Goal: Contribute content: Contribute content

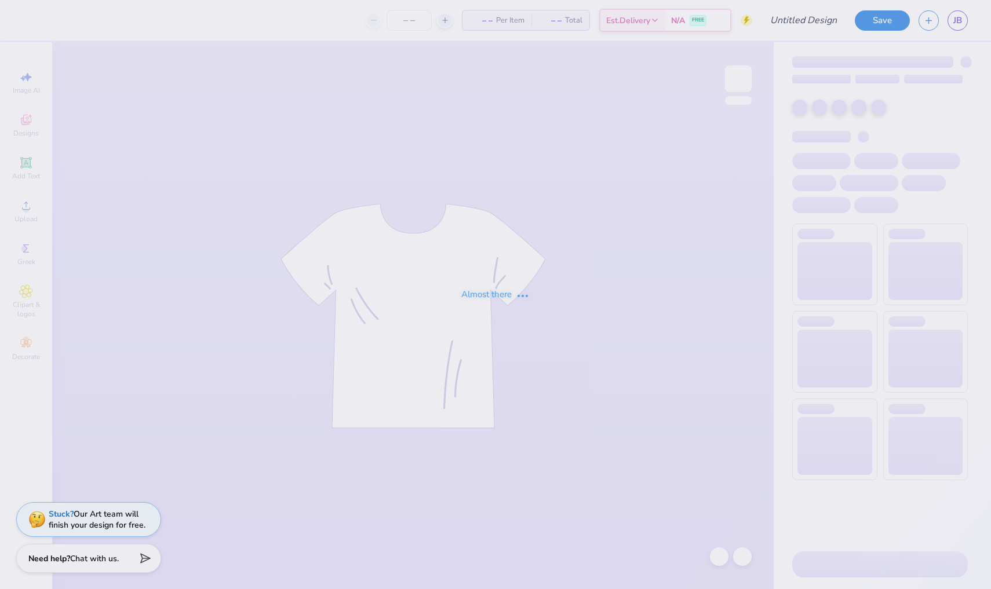
type input "Grub design idea (mid)"
type input "12"
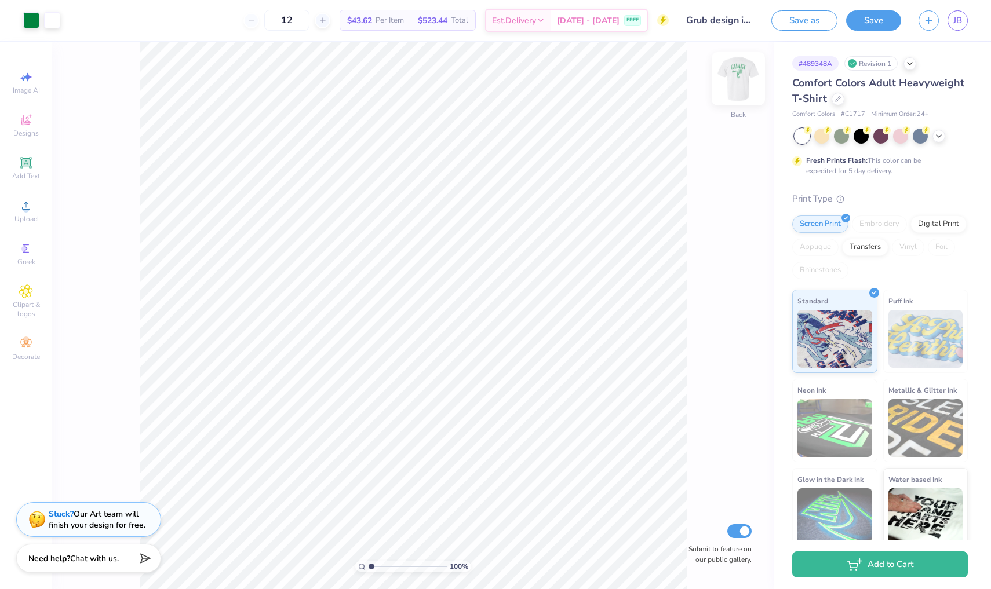
click at [727, 96] on div at bounding box center [737, 78] width 53 height 53
click at [737, 89] on img at bounding box center [738, 79] width 46 height 46
click at [735, 92] on img at bounding box center [738, 79] width 46 height 46
click at [735, 90] on img at bounding box center [737, 78] width 23 height 23
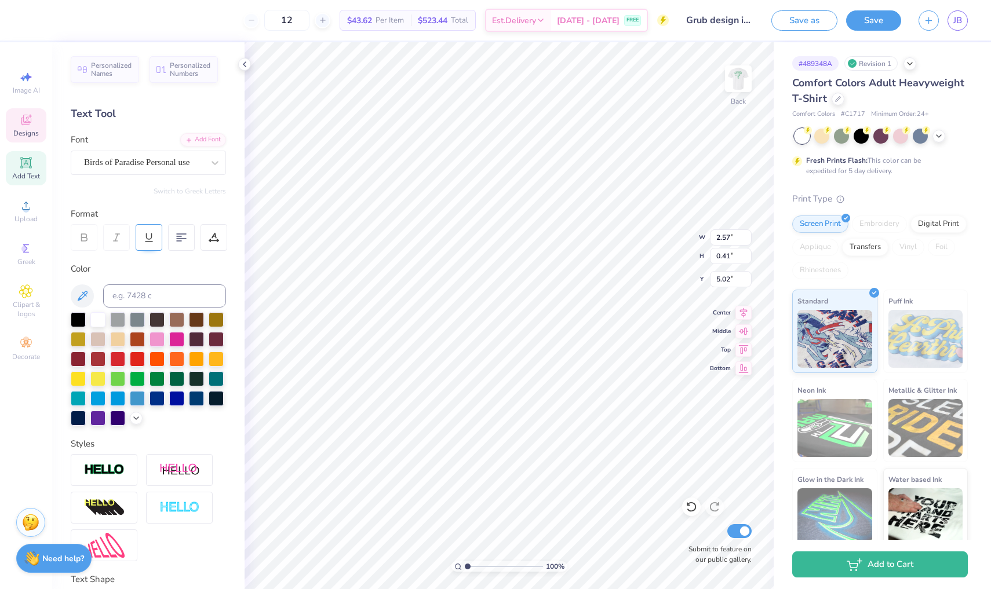
click at [152, 235] on icon at bounding box center [149, 237] width 10 height 10
click at [153, 239] on icon at bounding box center [149, 237] width 10 height 10
click at [246, 65] on icon at bounding box center [244, 64] width 9 height 9
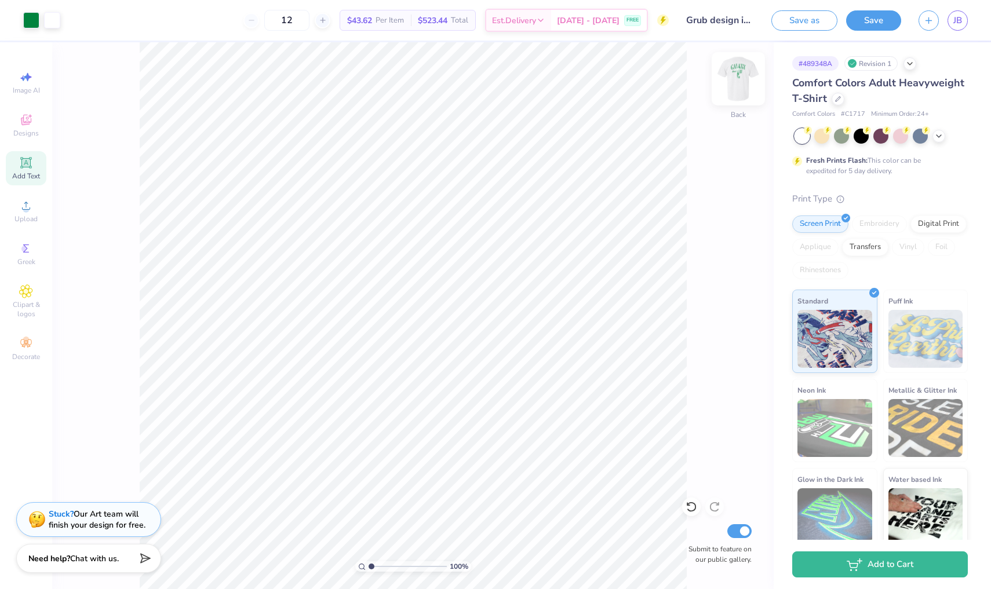
click at [744, 85] on img at bounding box center [738, 79] width 46 height 46
click at [743, 86] on img at bounding box center [738, 79] width 46 height 46
click at [732, 86] on img at bounding box center [738, 79] width 46 height 46
type input "3.94"
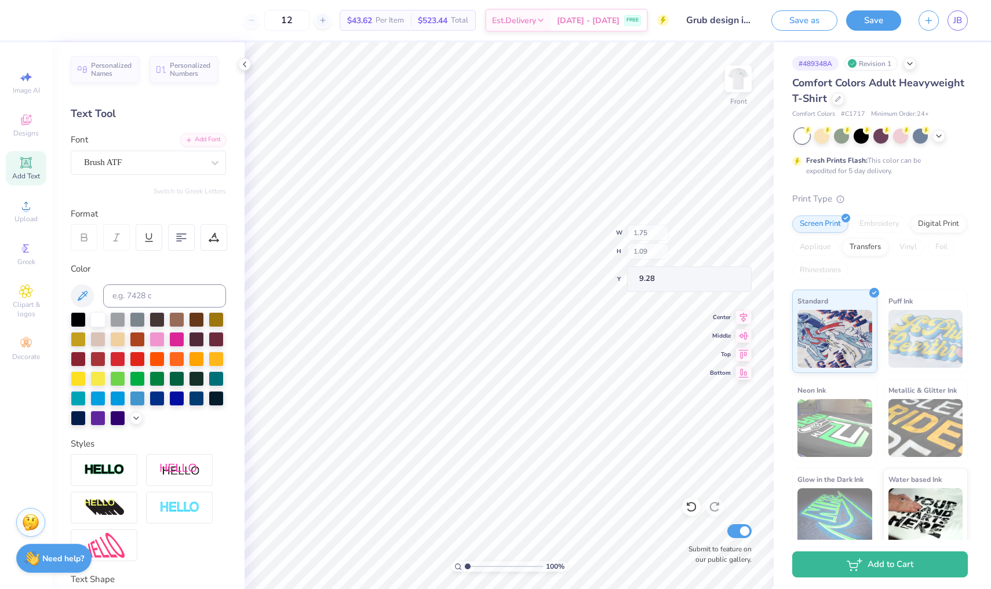
type input "8.07"
type input "9.28"
type textarea "2"
type textarea "56"
type input "7.33"
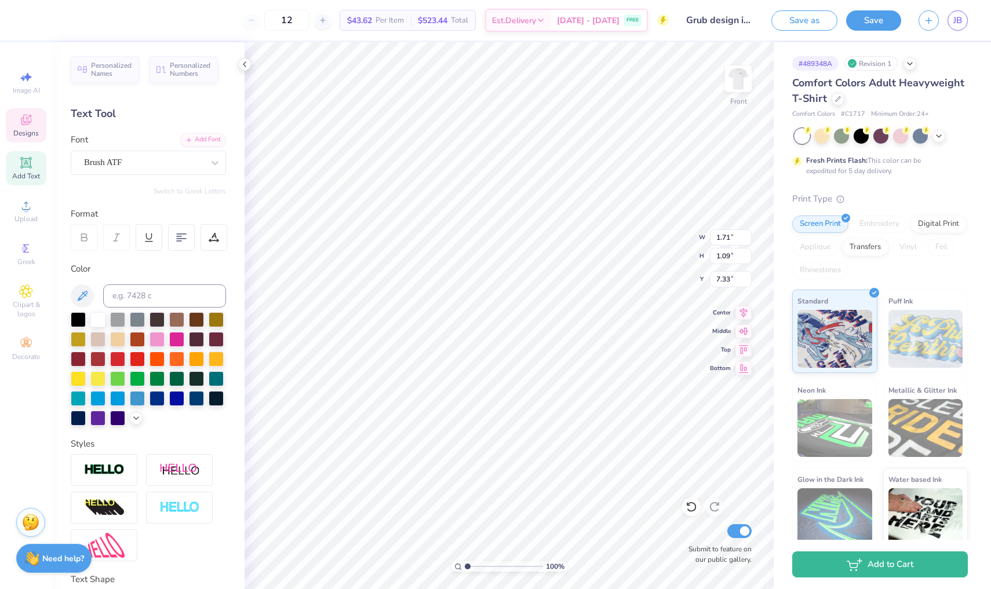
type input "1.09"
type input "0.69"
type input "7.37"
type input "9.64"
type input "1.62"
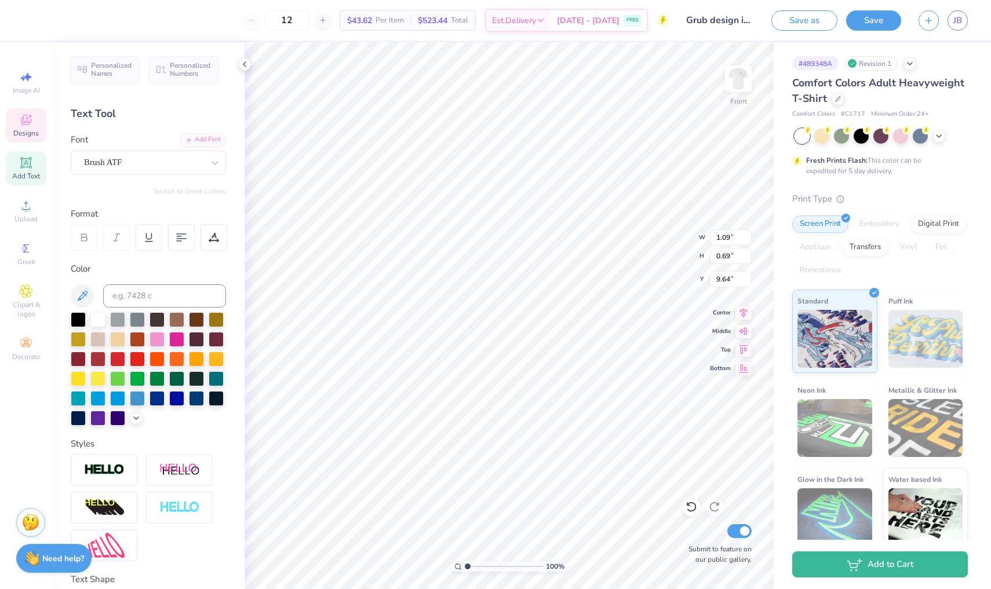
type input "1.03"
type input "9.47"
click at [753, 82] on img at bounding box center [738, 79] width 46 height 46
click at [743, 93] on img at bounding box center [738, 79] width 46 height 46
click at [743, 90] on img at bounding box center [737, 78] width 23 height 23
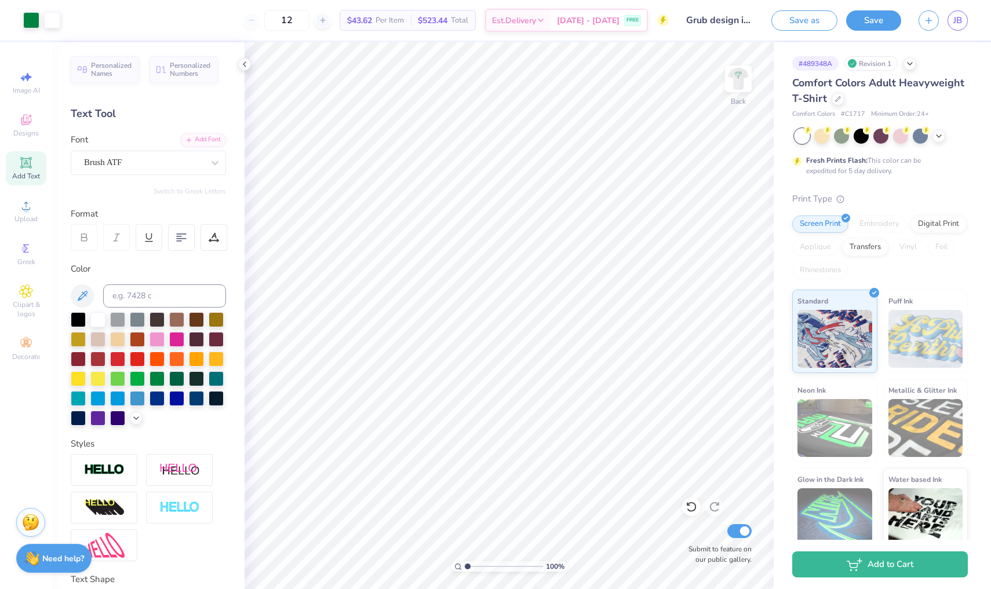
click at [743, 90] on img at bounding box center [737, 78] width 23 height 23
click at [740, 90] on img at bounding box center [738, 79] width 46 height 46
click at [746, 87] on img at bounding box center [738, 79] width 46 height 46
click at [730, 94] on img at bounding box center [738, 79] width 46 height 46
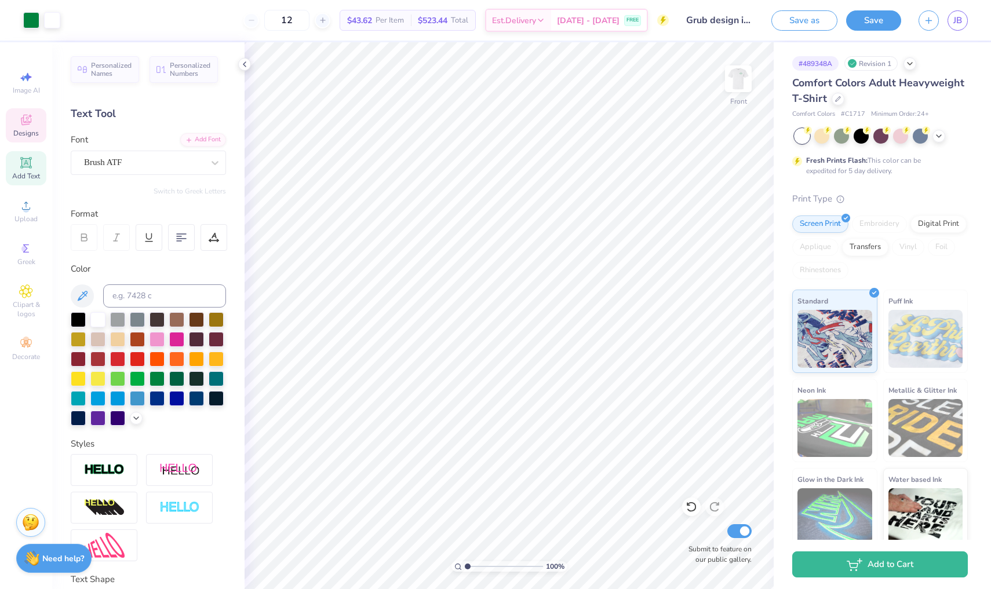
click at [32, 129] on span "Designs" at bounding box center [25, 133] width 25 height 9
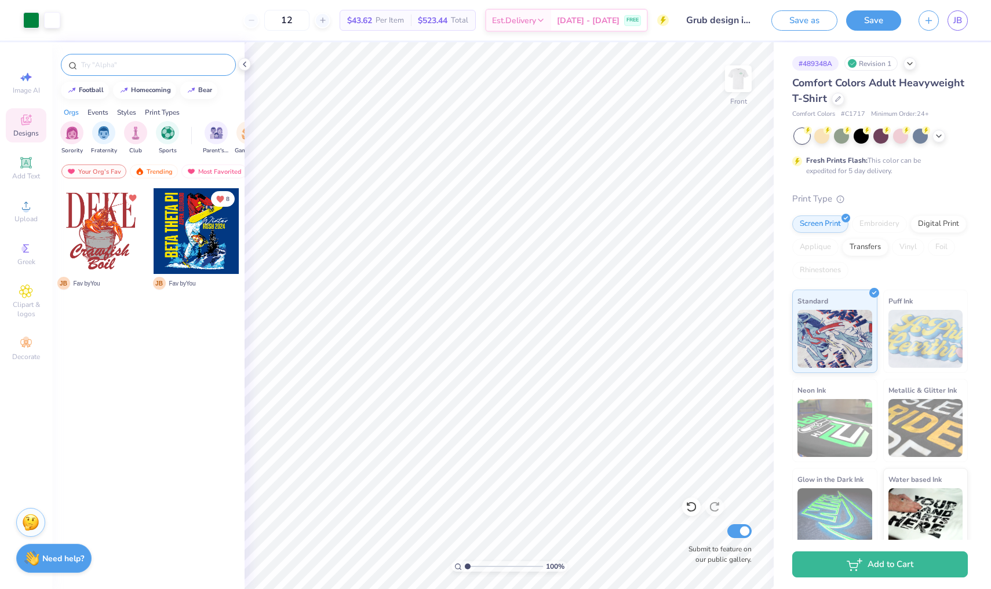
click at [129, 62] on input "text" at bounding box center [154, 65] width 148 height 12
type input "golf"
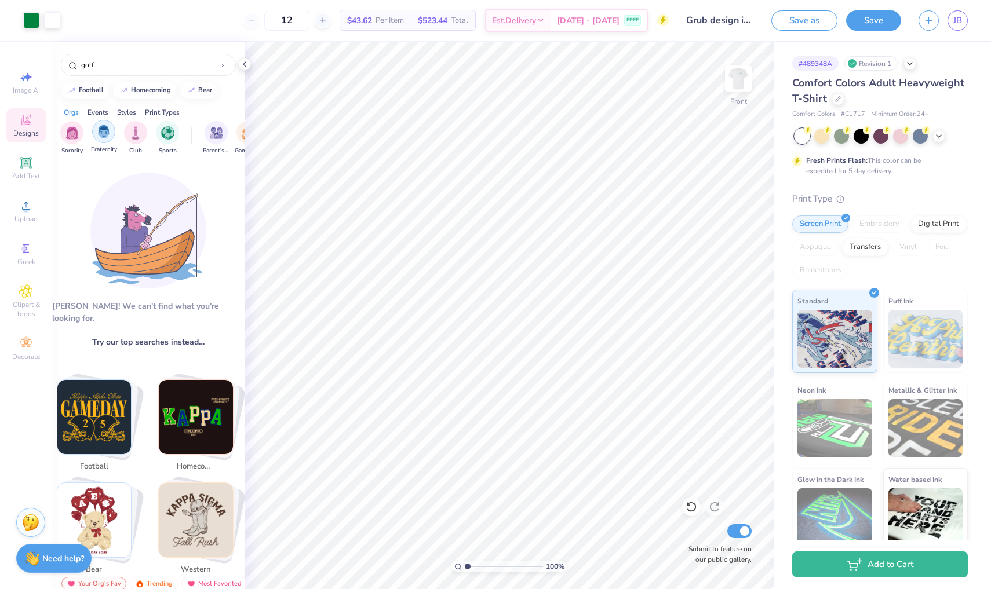
click at [108, 138] on img "filter for Fraternity" at bounding box center [103, 131] width 13 height 13
click at [140, 63] on input "golf" at bounding box center [150, 65] width 141 height 12
click at [168, 67] on input "golf" at bounding box center [150, 65] width 141 height 12
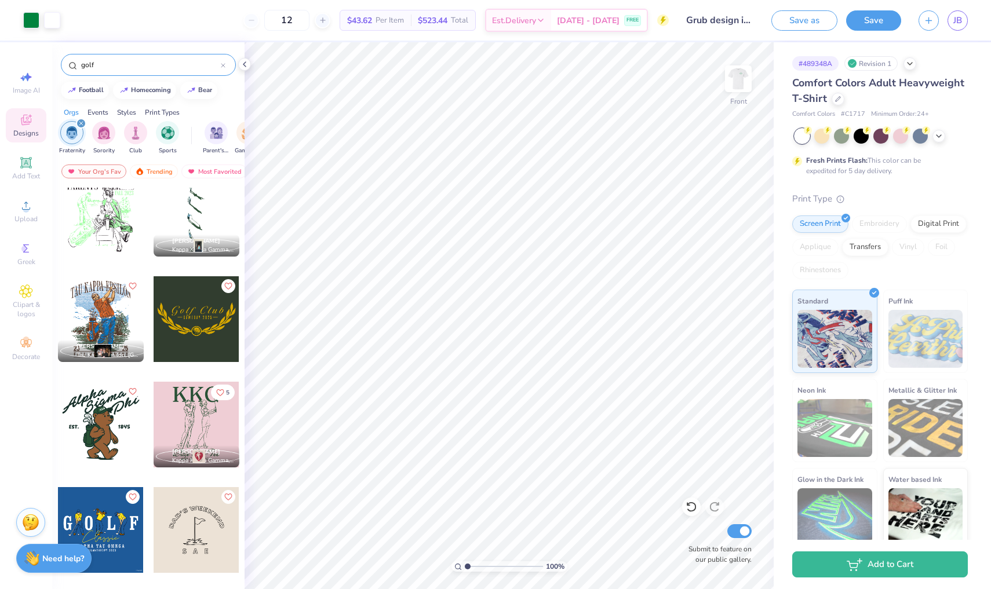
scroll to position [14, 0]
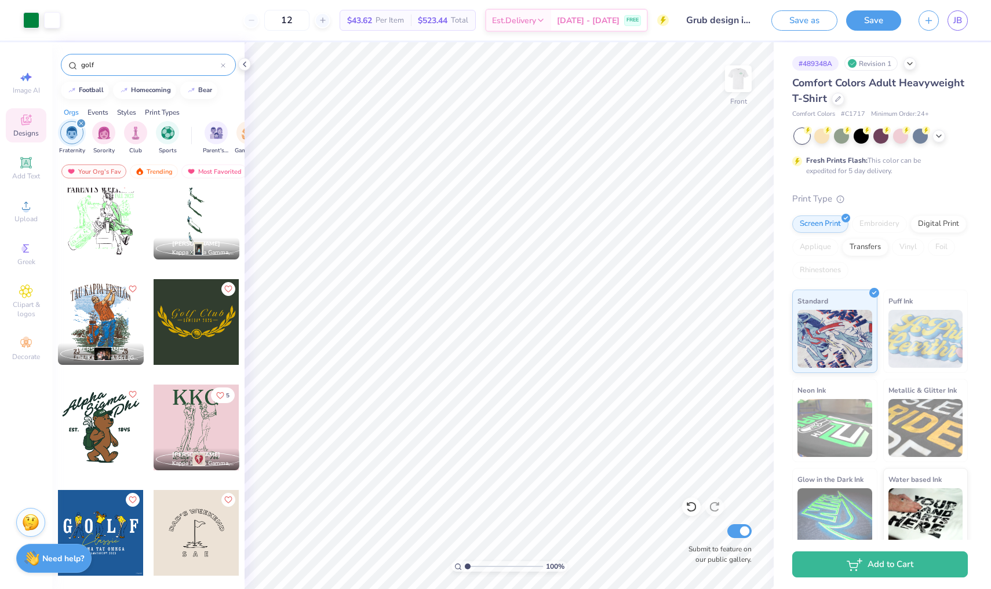
click at [191, 340] on div at bounding box center [197, 322] width 86 height 86
type input "15.15"
click at [54, 19] on div at bounding box center [52, 19] width 16 height 16
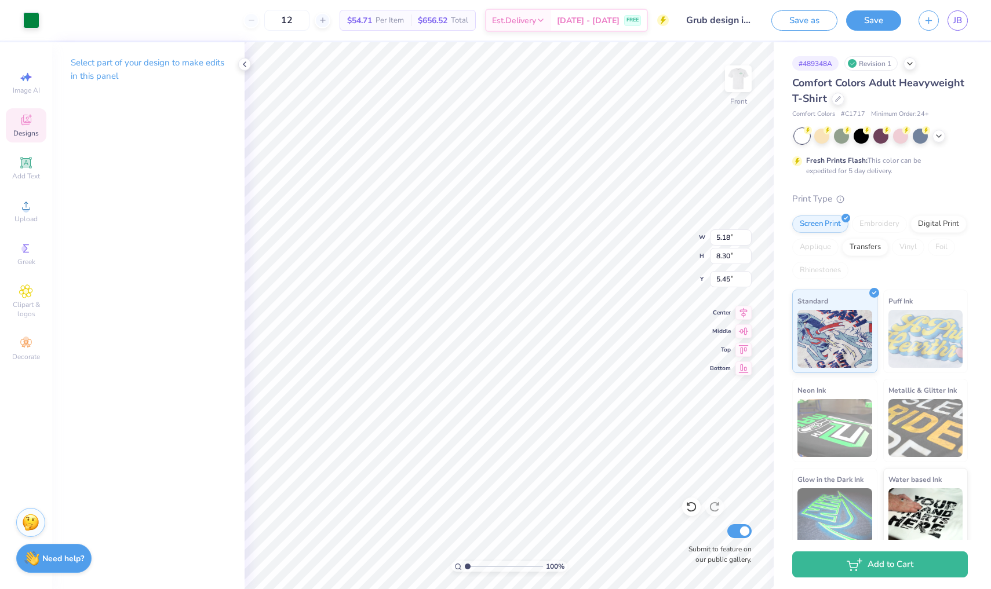
type input "9.69"
type input "3.98"
type input "3.94"
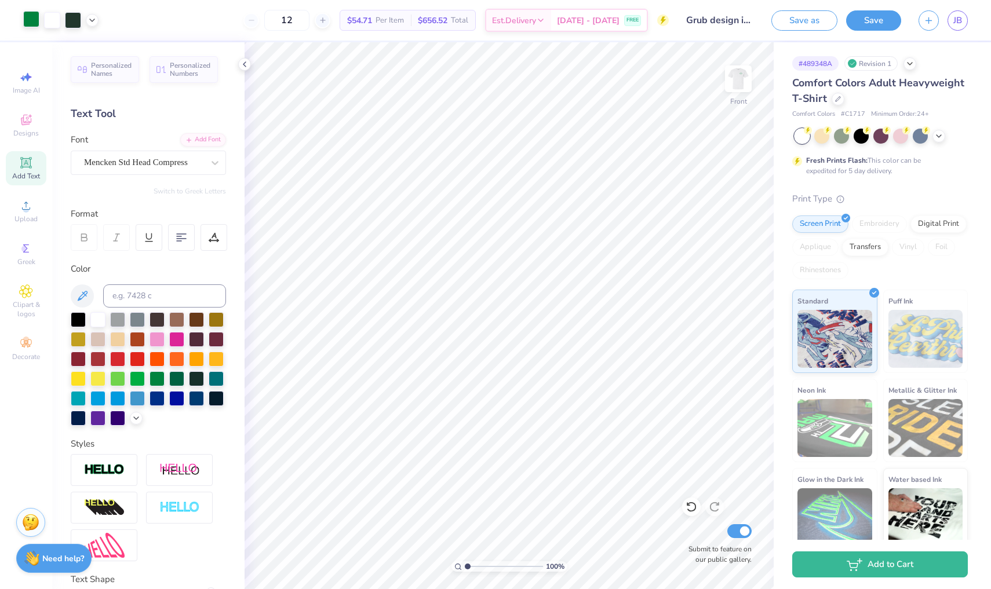
click at [25, 21] on div at bounding box center [31, 19] width 16 height 16
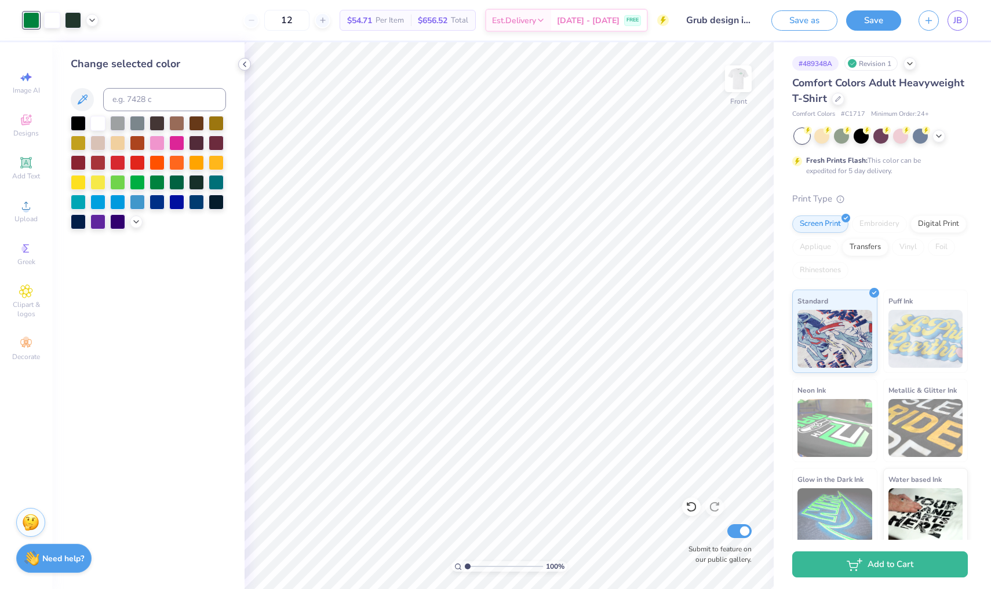
click at [247, 63] on icon at bounding box center [244, 64] width 9 height 9
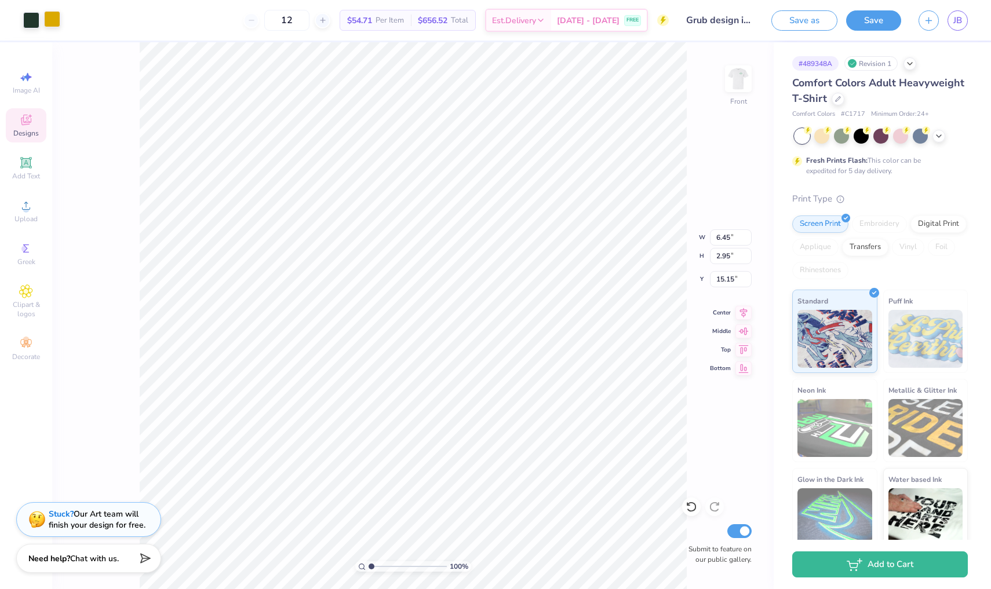
click at [52, 21] on div at bounding box center [52, 19] width 16 height 16
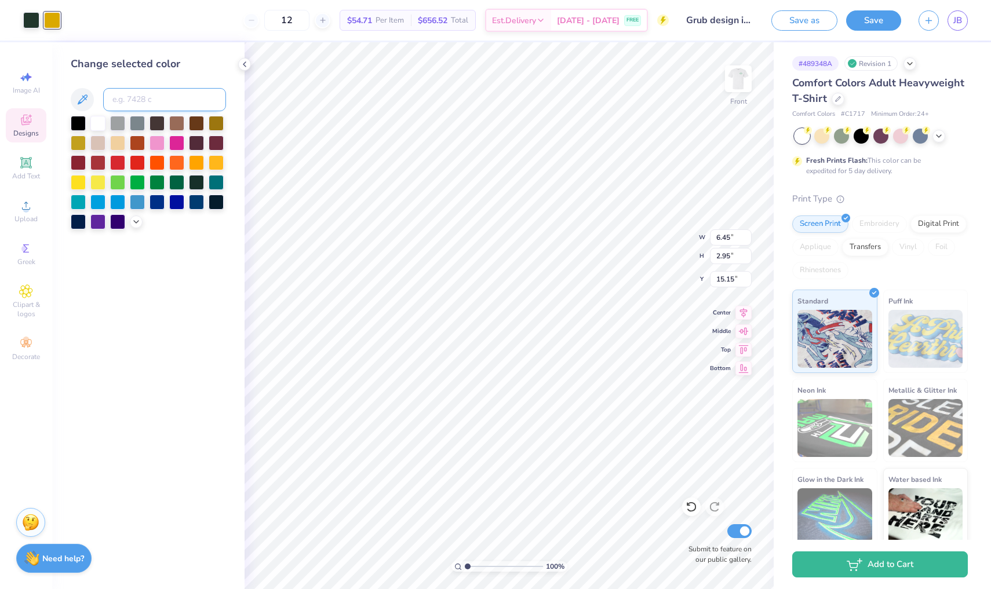
click at [125, 96] on input at bounding box center [164, 99] width 123 height 23
type input "348"
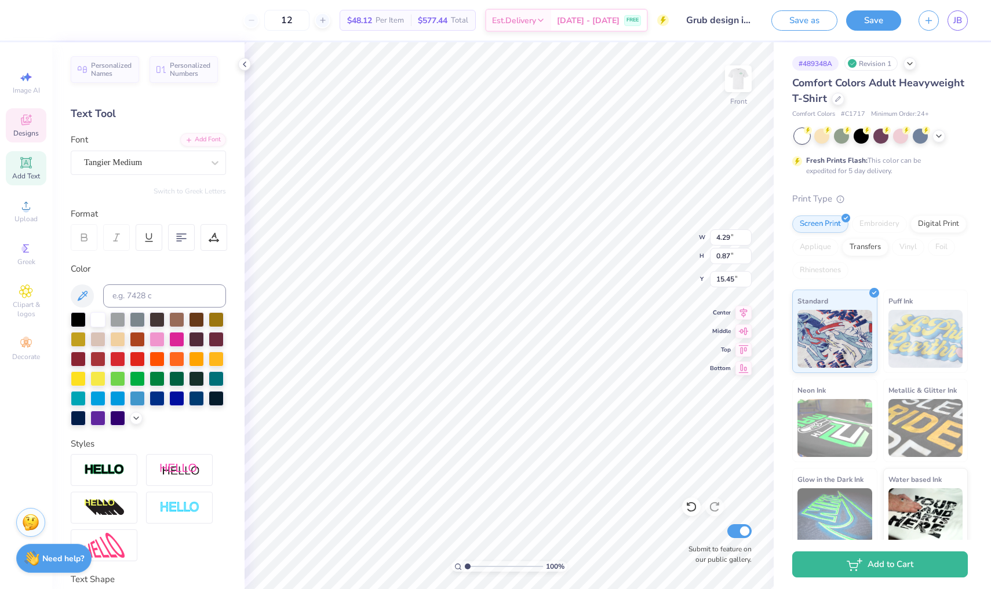
type textarea "G"
type input "2.32"
type input "0.31"
type input "16.32"
click at [74, 25] on div at bounding box center [73, 19] width 16 height 16
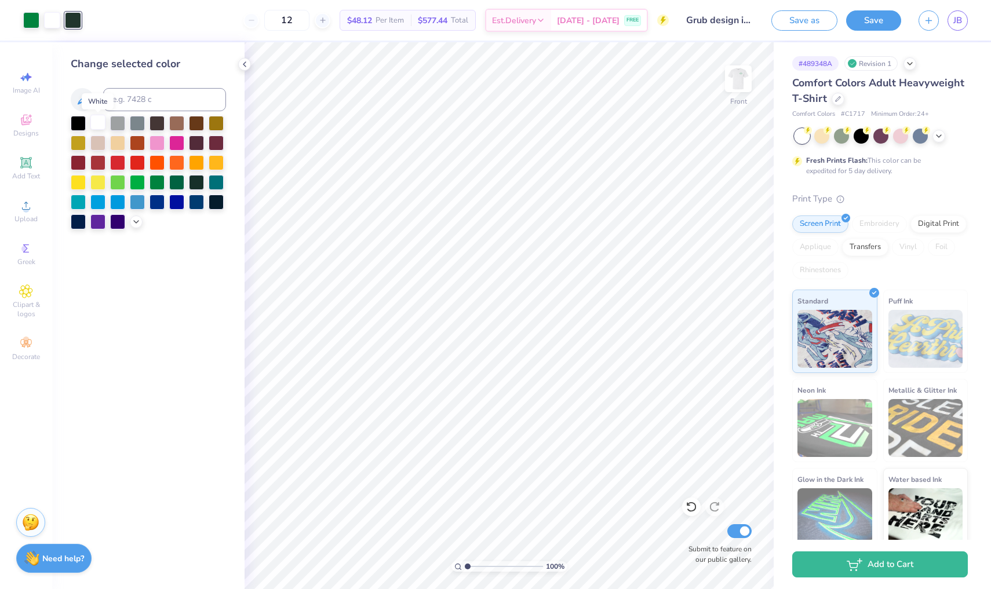
click at [103, 123] on div at bounding box center [97, 122] width 15 height 15
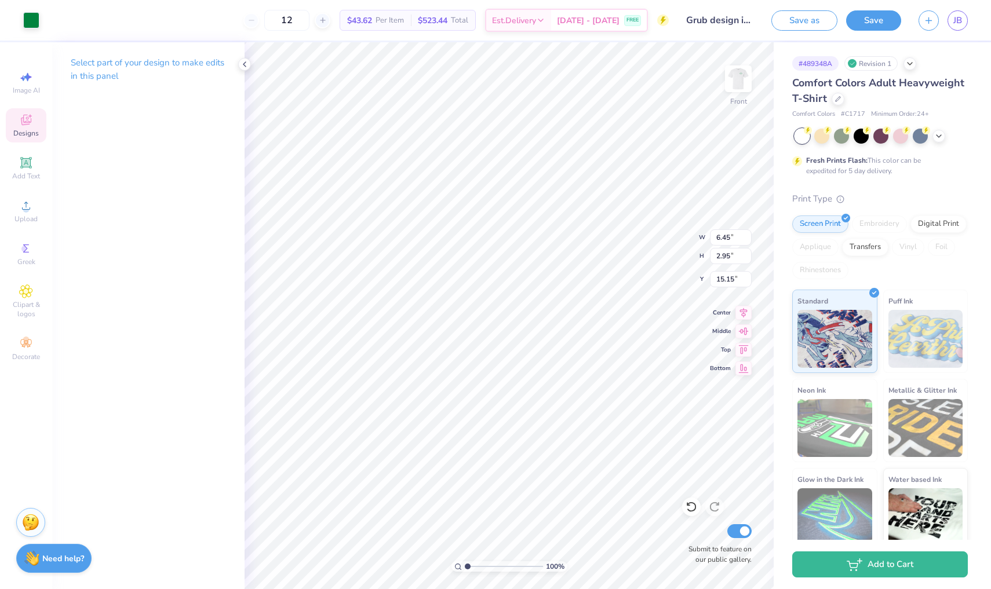
type input "11.91"
type input "0.61"
type input "17.36"
type input "14.24"
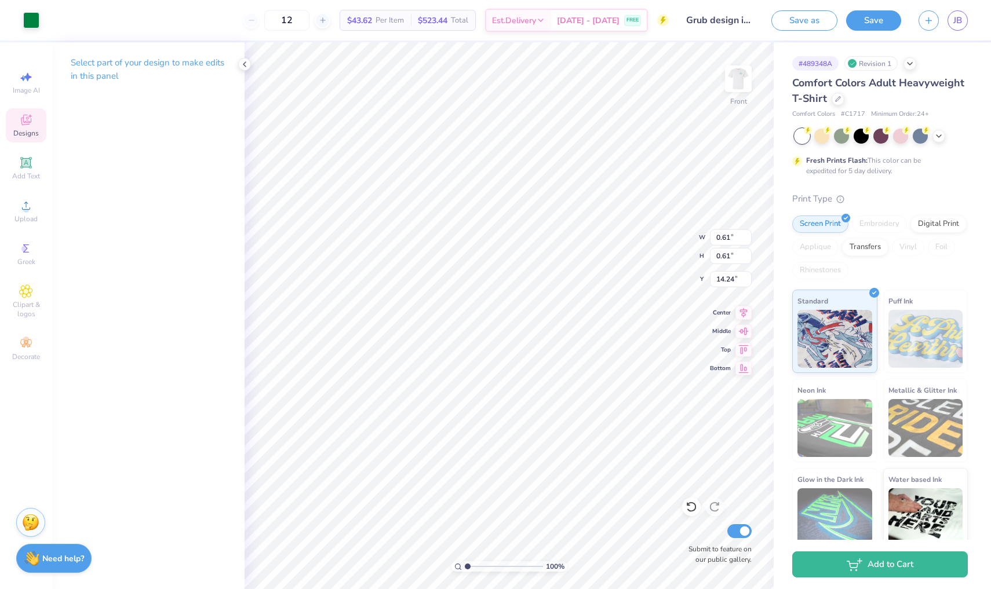
type input "14.01"
type input "5.94"
type input "5.45"
type input "14.01"
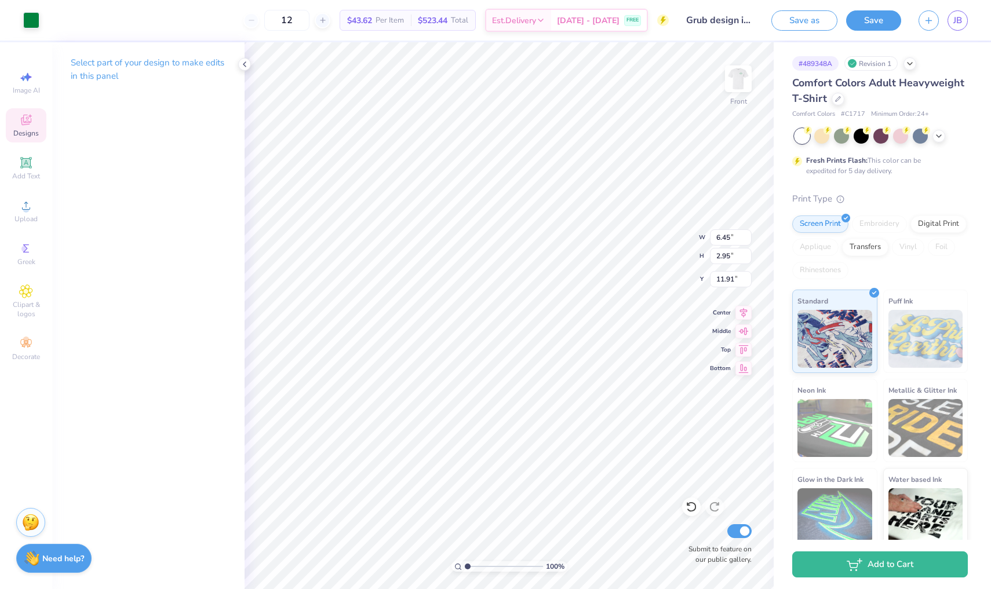
type input "11.84"
type input "14.01"
click at [743, 79] on img at bounding box center [738, 79] width 46 height 46
click at [737, 76] on img at bounding box center [738, 79] width 46 height 46
click at [737, 76] on img at bounding box center [737, 78] width 23 height 23
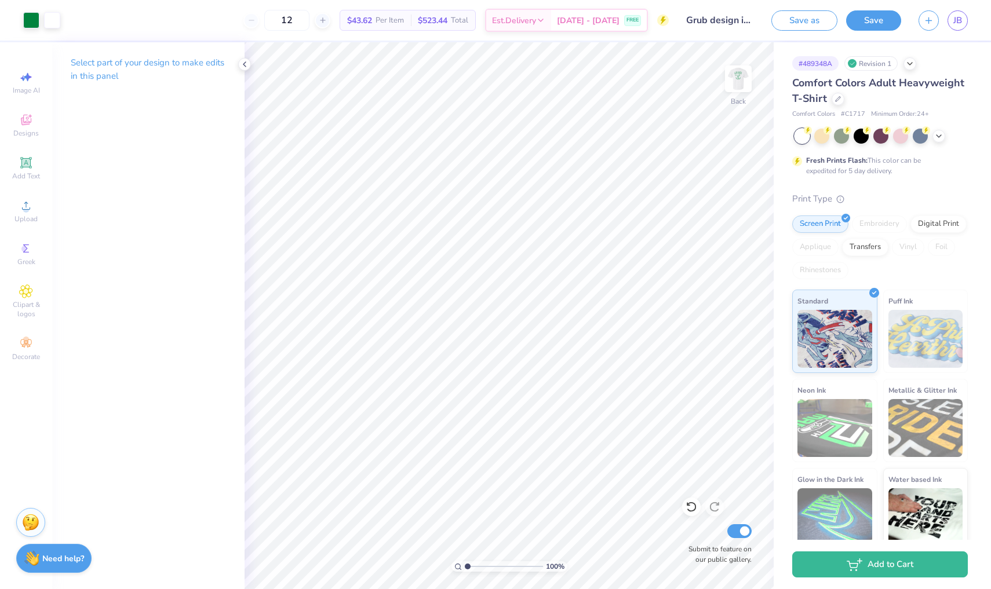
click at [737, 76] on img at bounding box center [737, 78] width 23 height 23
click at [738, 91] on img at bounding box center [738, 79] width 46 height 46
click at [26, 126] on icon at bounding box center [26, 120] width 14 height 14
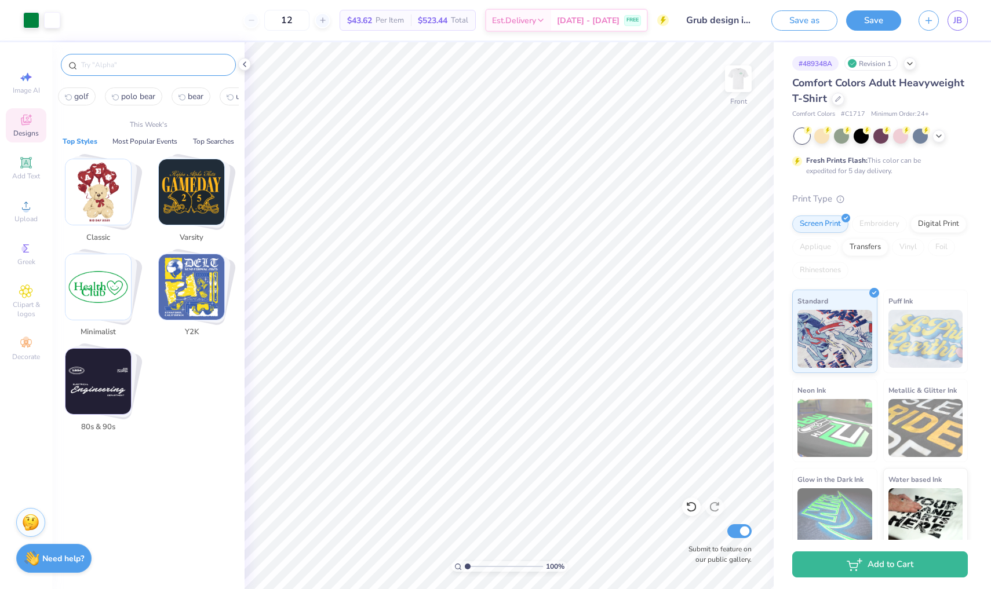
click at [116, 70] on input "text" at bounding box center [154, 65] width 148 height 12
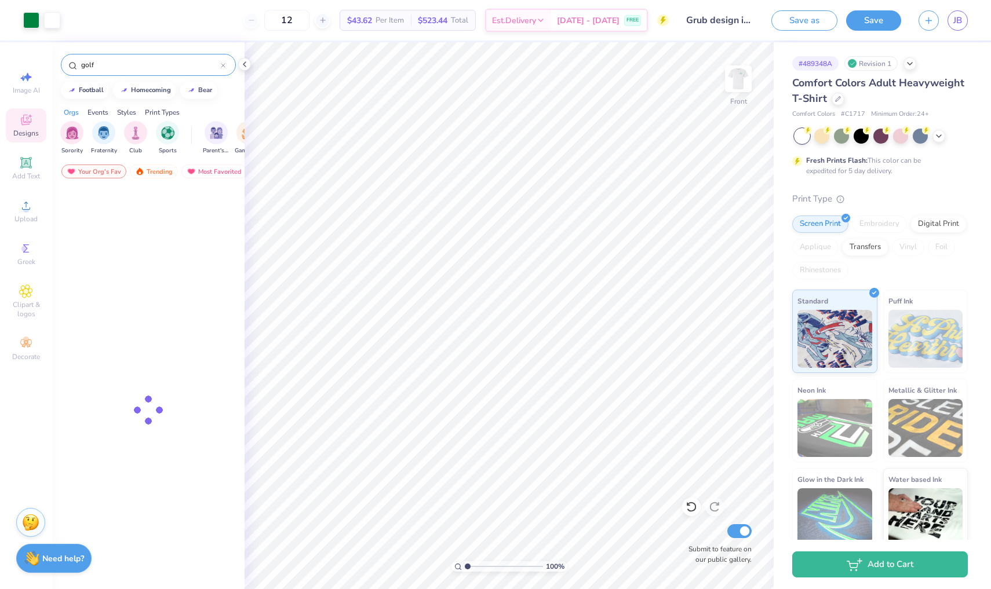
type input "golf"
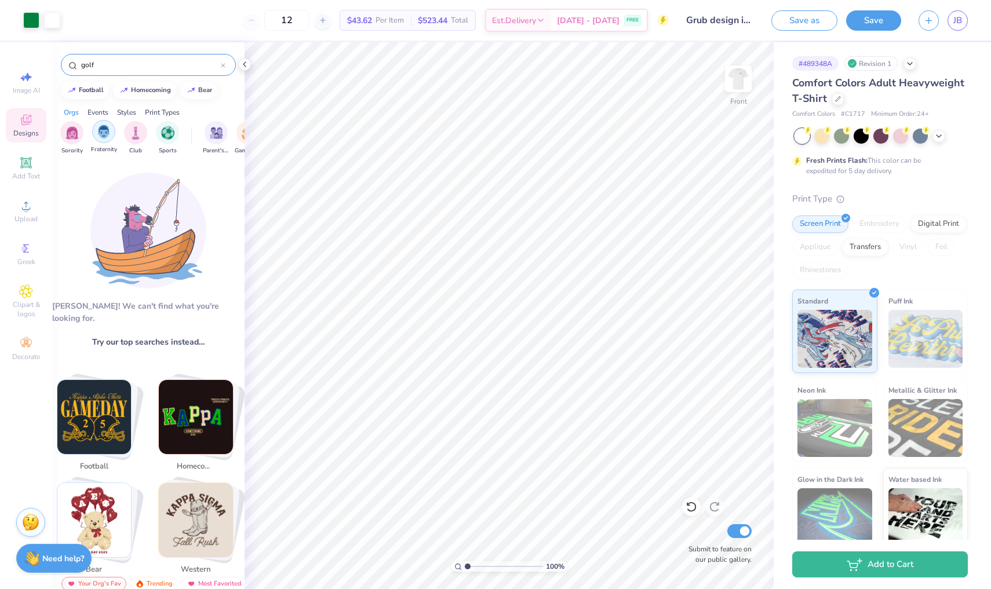
click at [99, 139] on div "filter for Fraternity" at bounding box center [103, 131] width 23 height 23
click at [107, 69] on input "golf" at bounding box center [150, 65] width 141 height 12
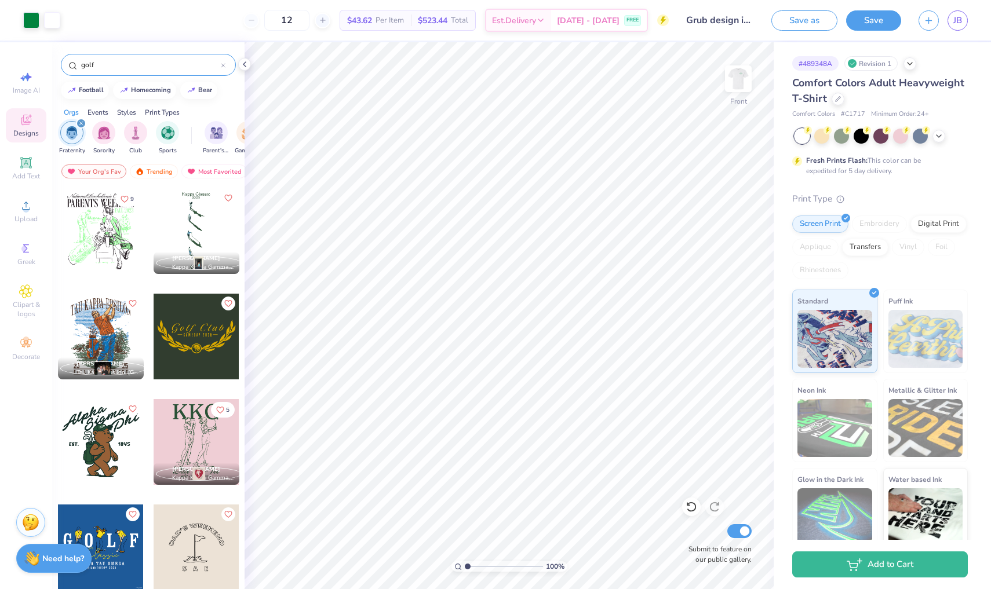
click at [107, 69] on input "golf" at bounding box center [150, 65] width 141 height 12
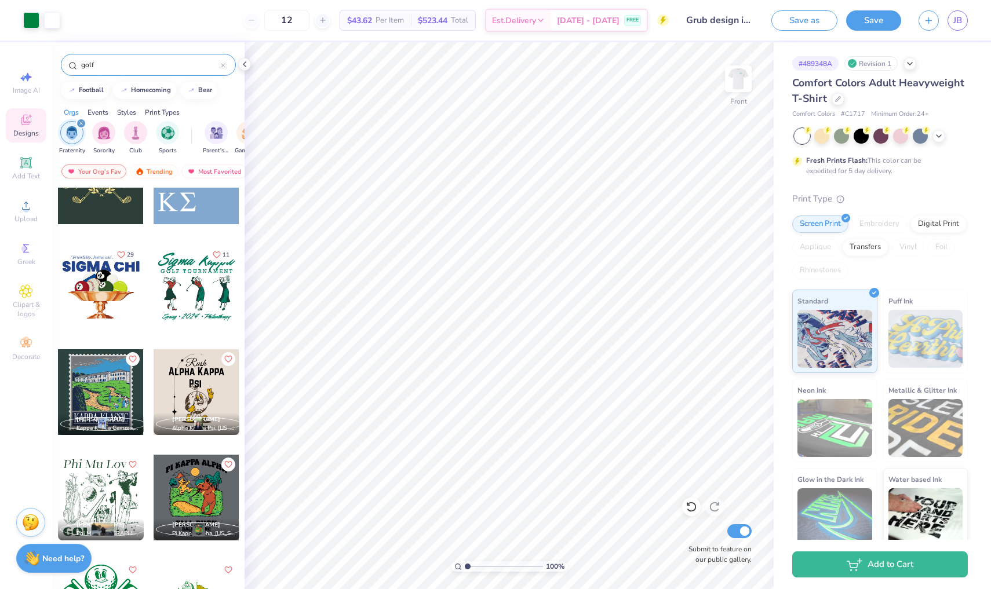
scroll to position [1632, 0]
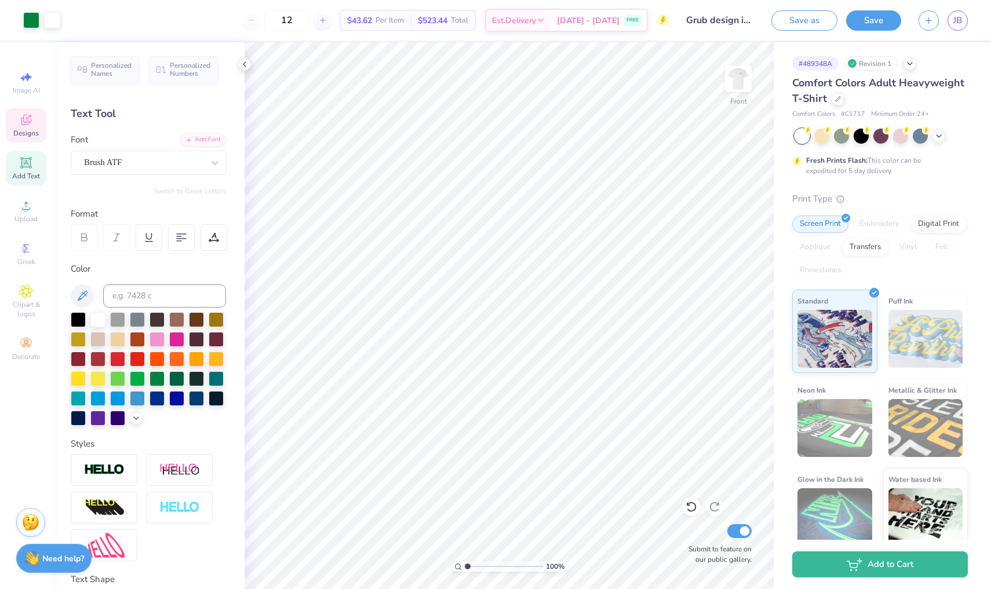
click at [25, 133] on span "Designs" at bounding box center [25, 133] width 25 height 9
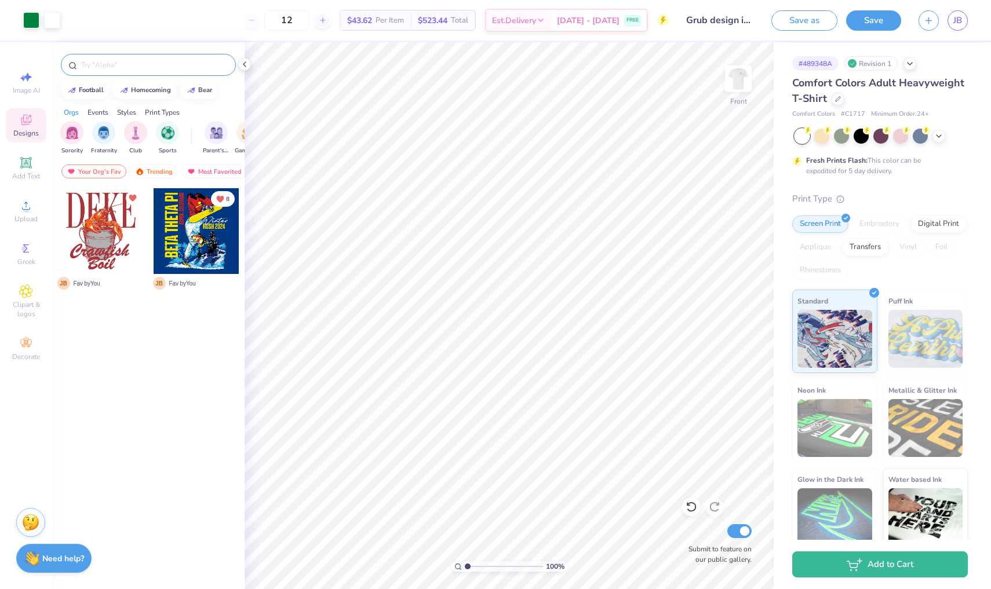
click at [138, 67] on input "text" at bounding box center [154, 65] width 148 height 12
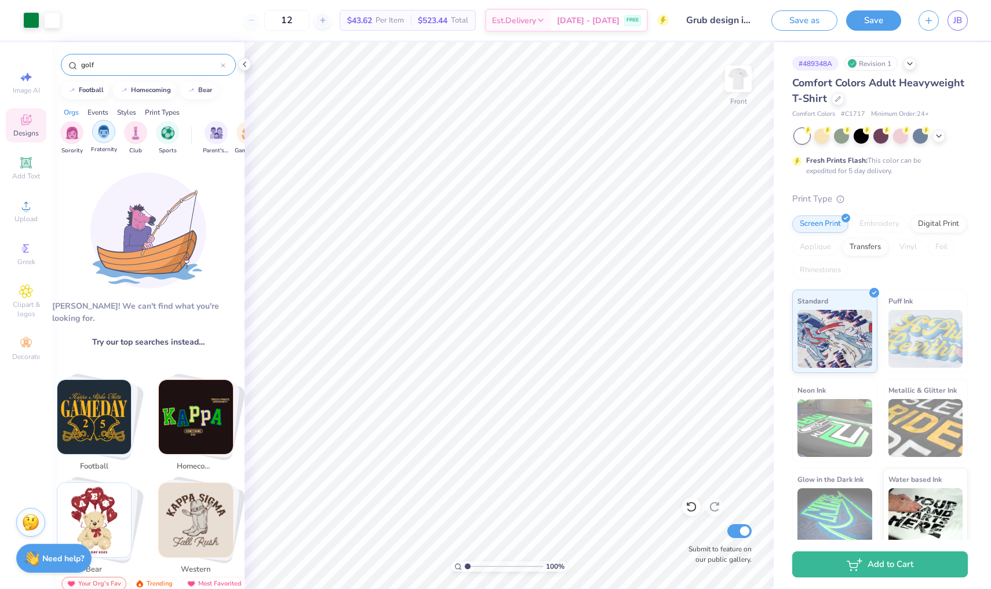
type input "golf"
click at [107, 135] on img "filter for Fraternity" at bounding box center [103, 131] width 13 height 13
click at [115, 60] on input "golf" at bounding box center [150, 65] width 141 height 12
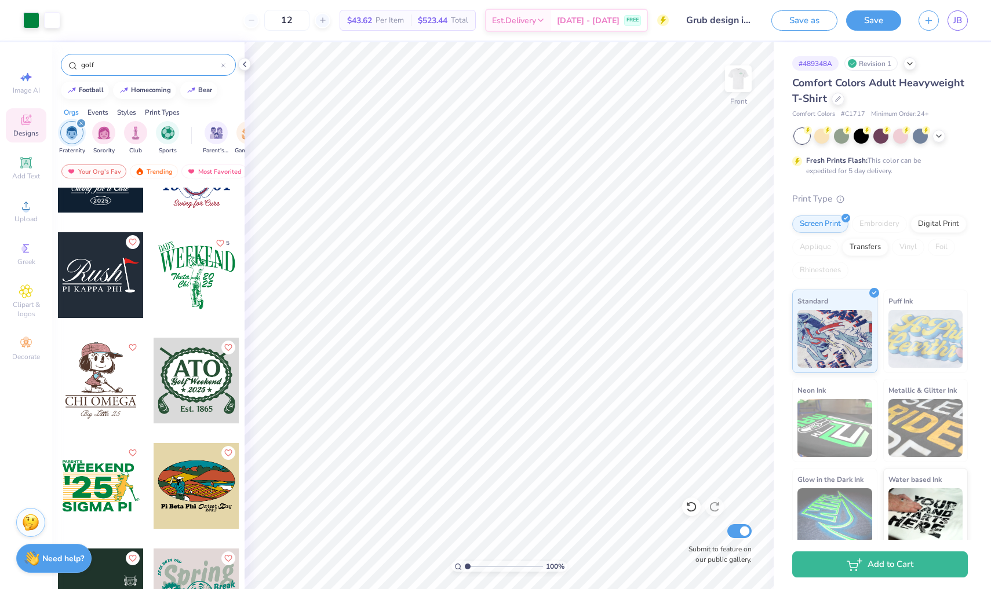
scroll to position [1010, 0]
click at [729, 90] on img at bounding box center [738, 79] width 46 height 46
type input "5.88"
type input "4.97"
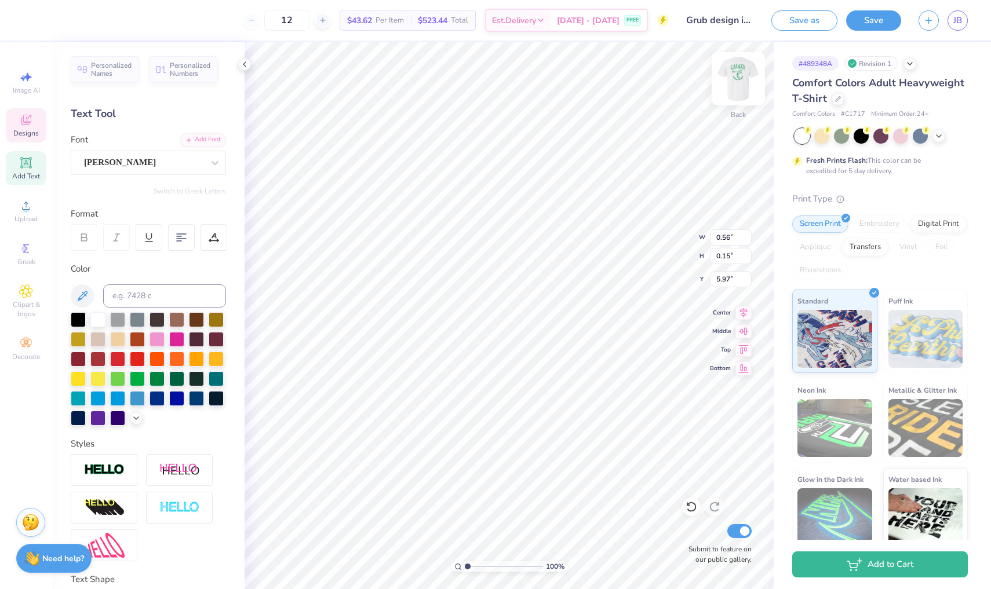
type input "5.42"
type input "5.97"
type input "5.62"
type input "6.17"
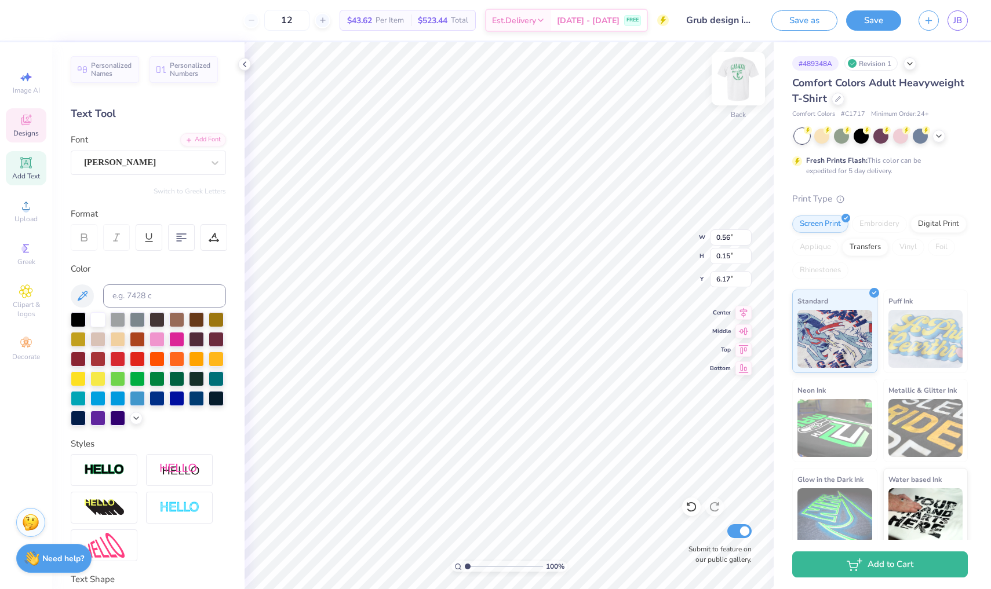
type input "6.26"
type input "5.39"
type input "5.42"
type input "5.71"
type input "5.58"
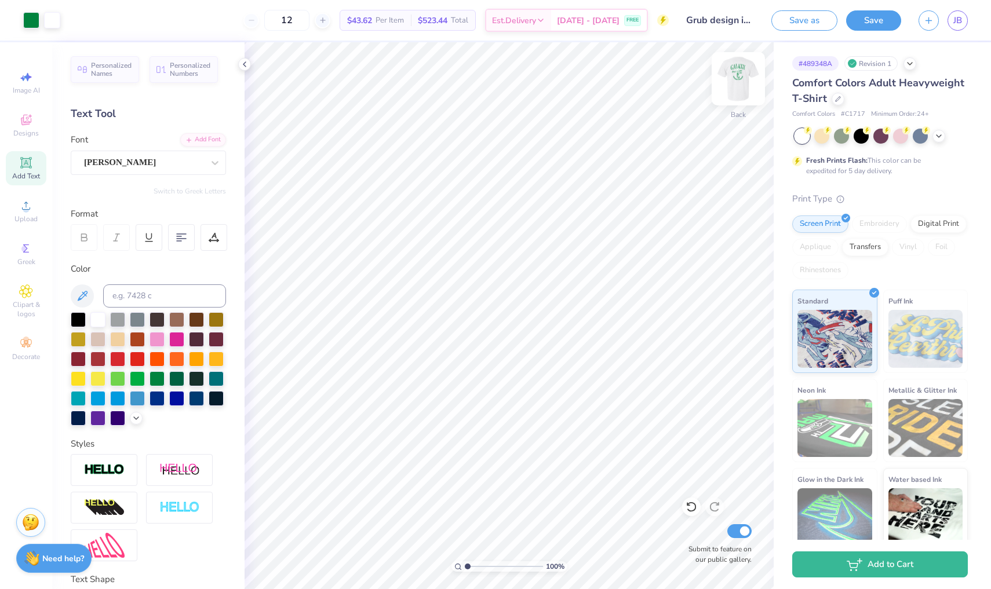
click at [729, 86] on img at bounding box center [738, 79] width 46 height 46
type textarea "5"
type textarea "25"
type textarea "G"
type textarea "m"
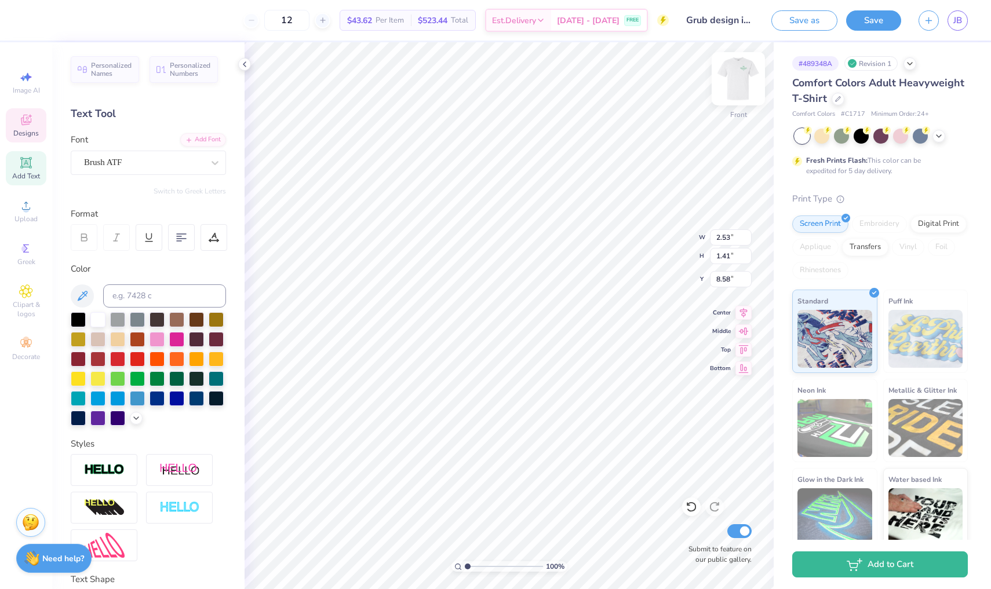
scroll to position [0, 1]
type textarea "MOONIES"
type textarea "M"
type textarea "G"
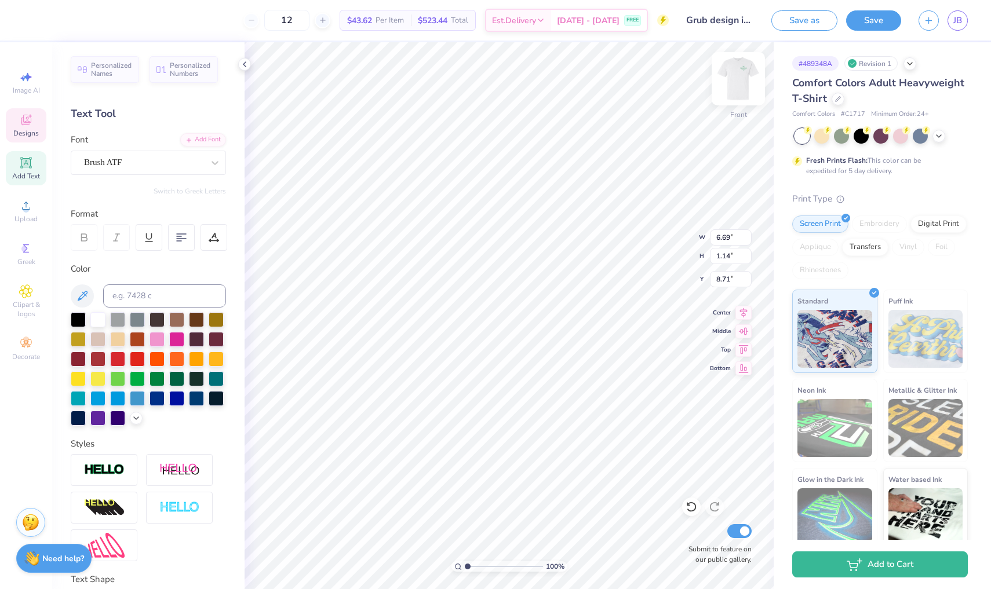
type textarea "r"
type textarea "Grub"
click at [7, 131] on div "Designs" at bounding box center [26, 125] width 41 height 34
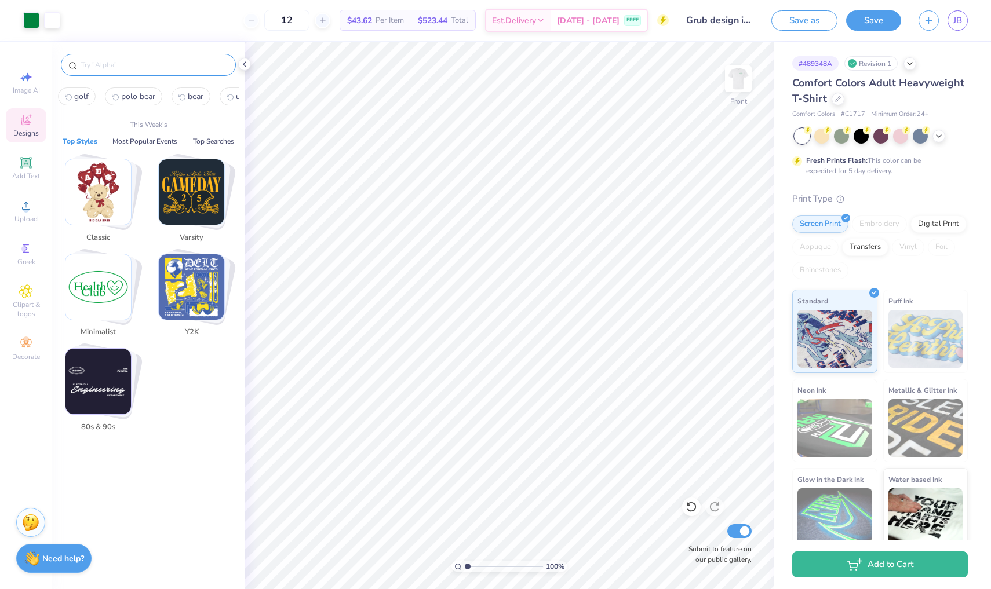
click at [158, 70] on input "text" at bounding box center [154, 65] width 148 height 12
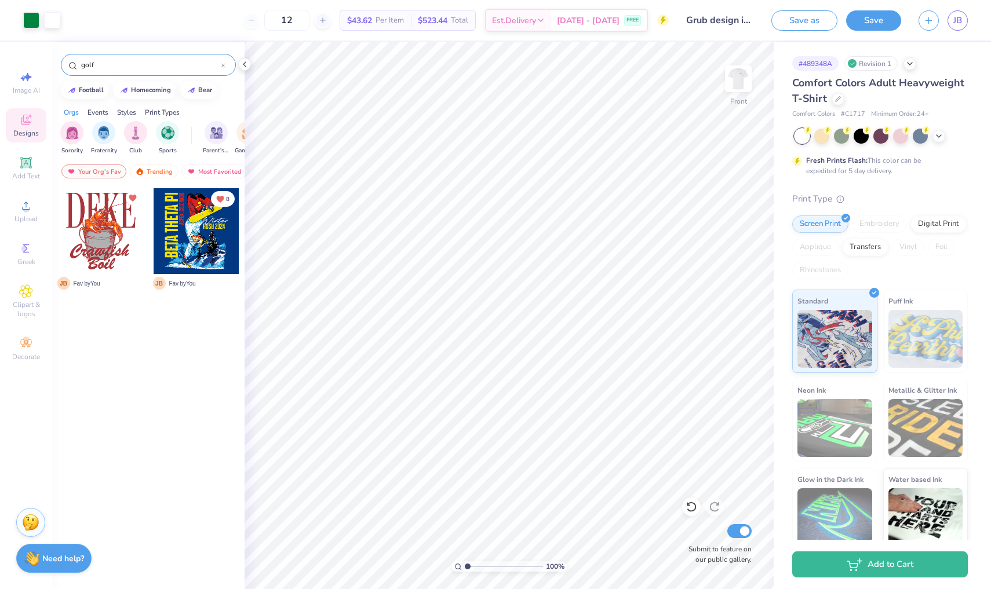
type input "golf"
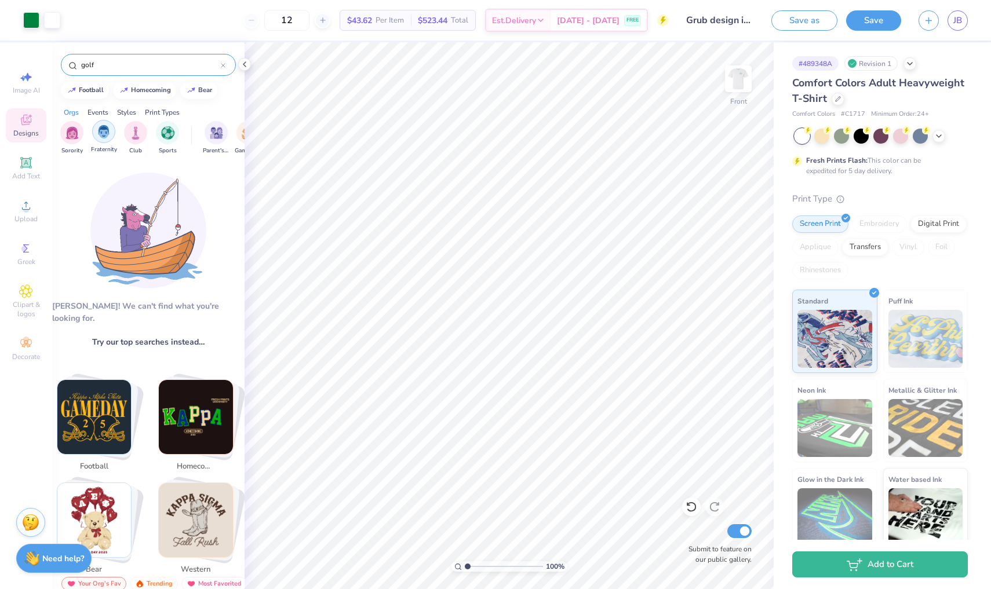
click at [103, 141] on div "filter for Fraternity" at bounding box center [103, 131] width 23 height 23
click at [119, 62] on input "golf" at bounding box center [150, 65] width 141 height 12
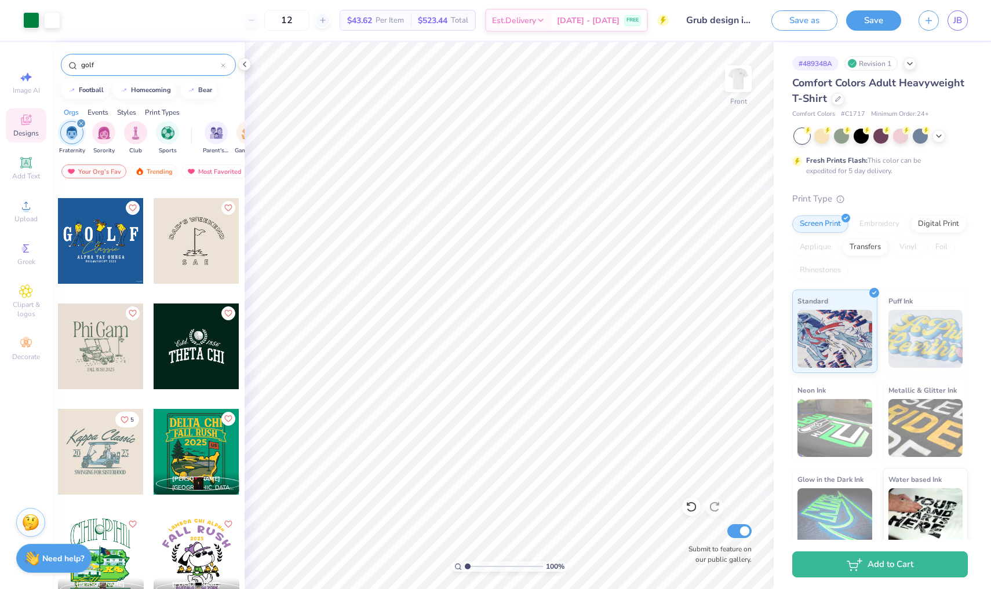
scroll to position [319, 0]
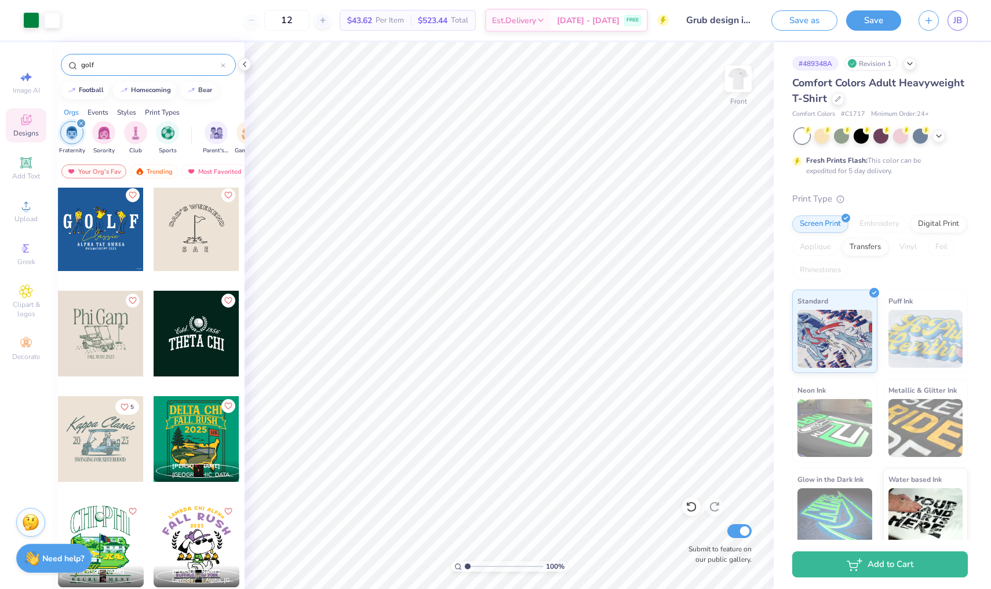
click at [107, 359] on div at bounding box center [101, 334] width 86 height 86
type input "16.86"
type input "1.74"
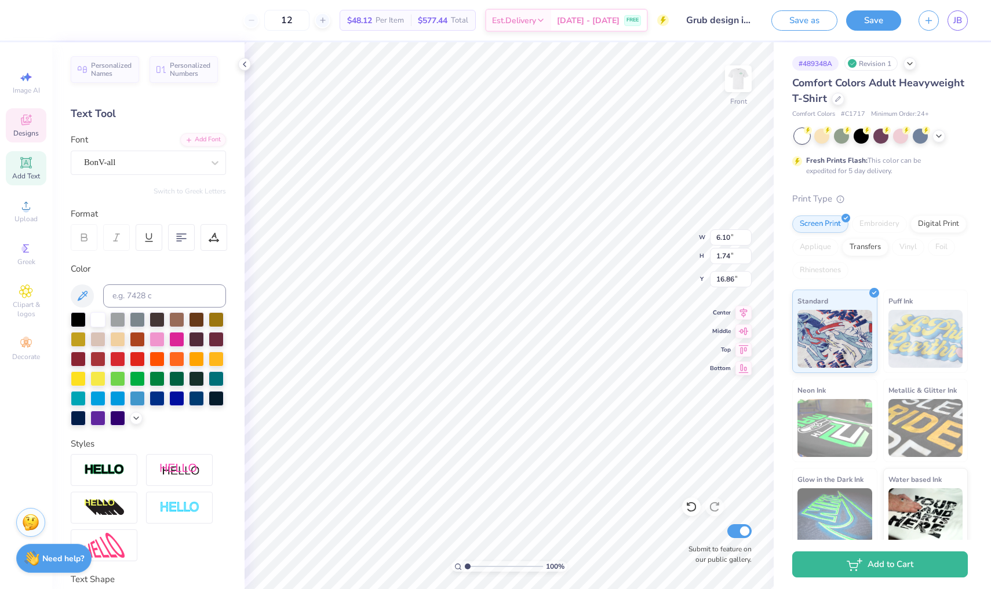
type textarea "P"
type input "22.29"
type input "9.00"
type input "5.41"
type input "1.40"
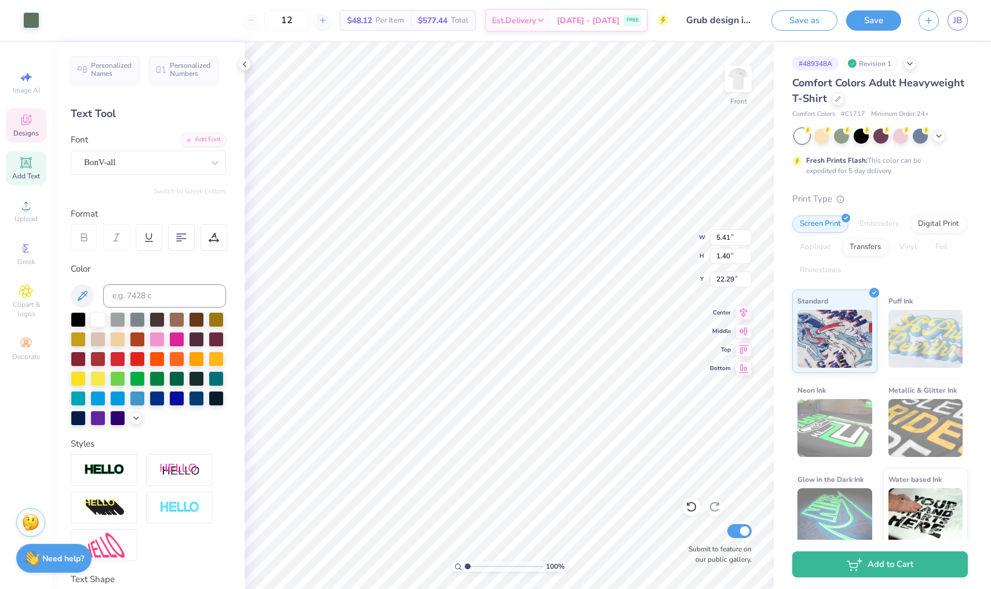
type input "20.38"
type input "9.00"
click at [31, 16] on div at bounding box center [31, 19] width 16 height 16
click at [31, 25] on div at bounding box center [31, 19] width 16 height 16
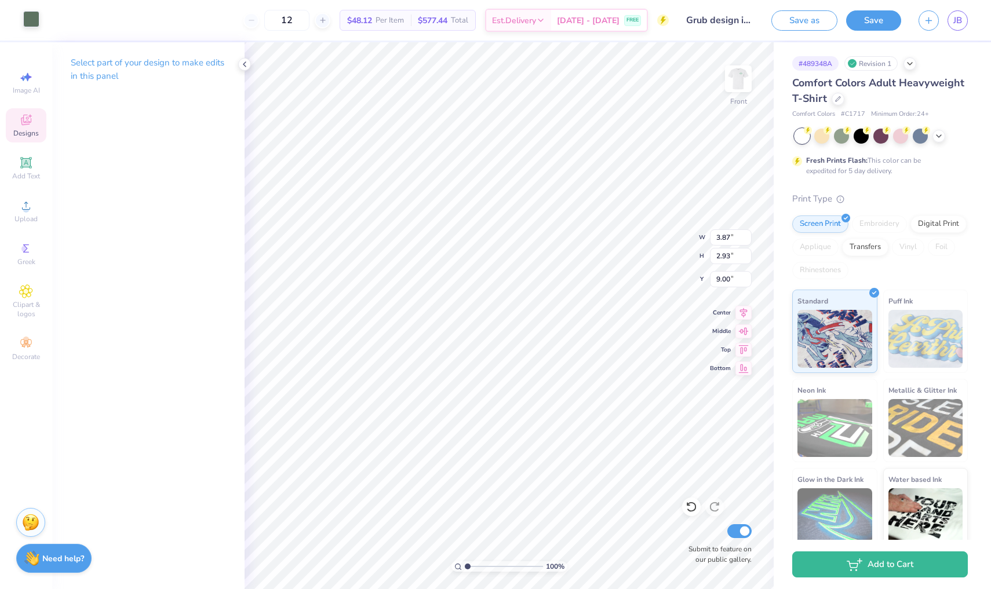
click at [37, 17] on div at bounding box center [31, 19] width 16 height 16
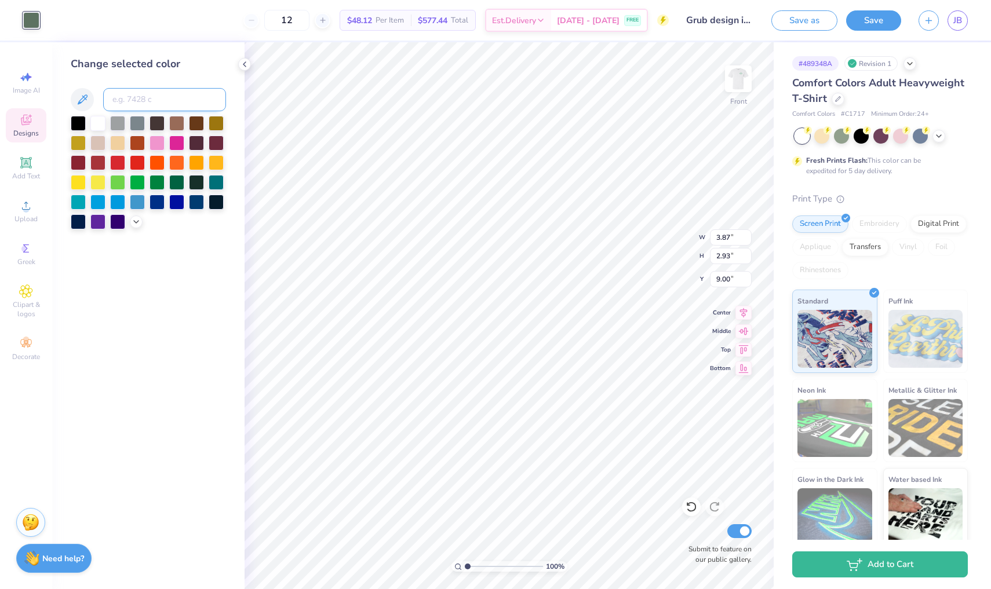
click at [127, 98] on input at bounding box center [164, 99] width 123 height 23
type input "348"
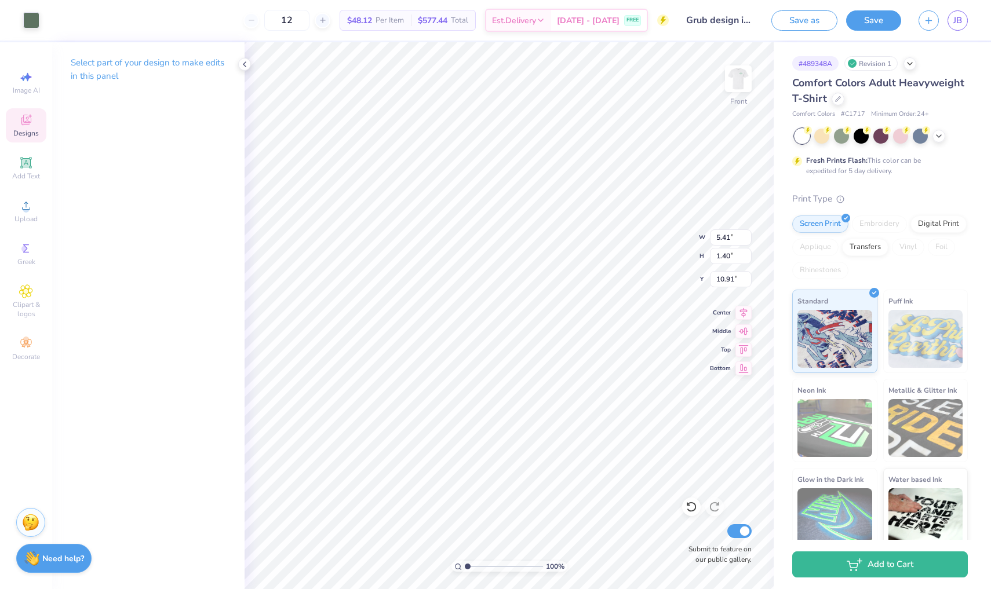
click at [39, 34] on div "Art colors 12 $48.12 Per Item $577.44 Total Est. Delivery [DATE] - [DATE] FREE …" at bounding box center [495, 20] width 991 height 41
click at [35, 25] on div at bounding box center [31, 19] width 16 height 16
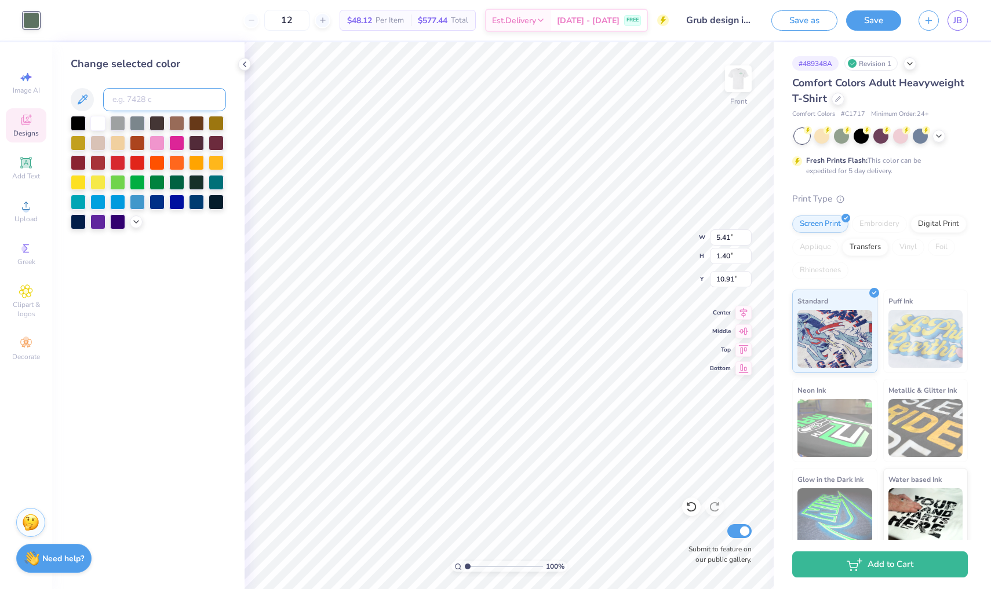
click at [152, 101] on input at bounding box center [164, 99] width 123 height 23
type input "348"
type input "0.67"
type input "2.22"
type input "9.00"
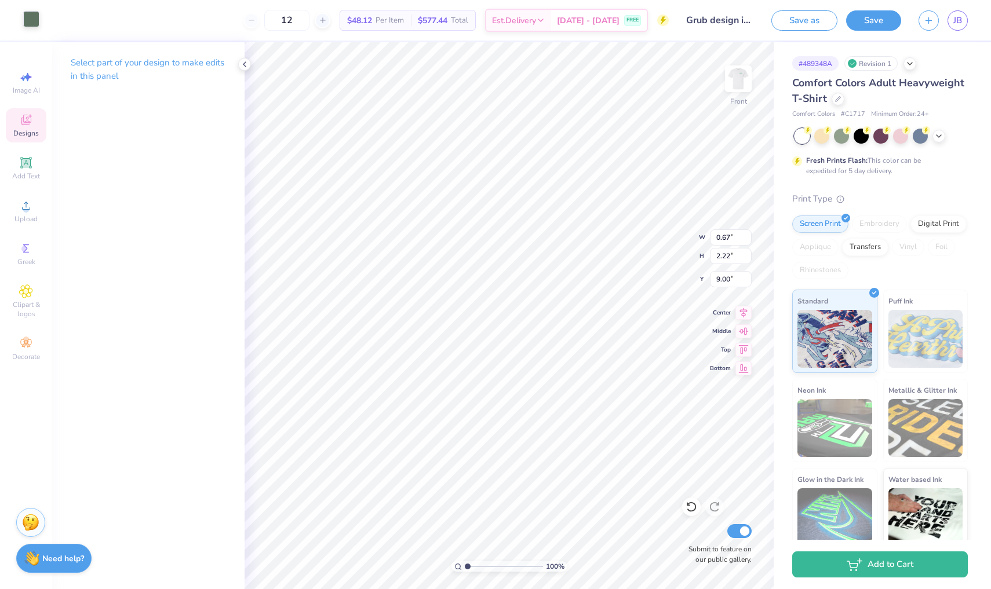
click at [27, 17] on div at bounding box center [31, 19] width 16 height 16
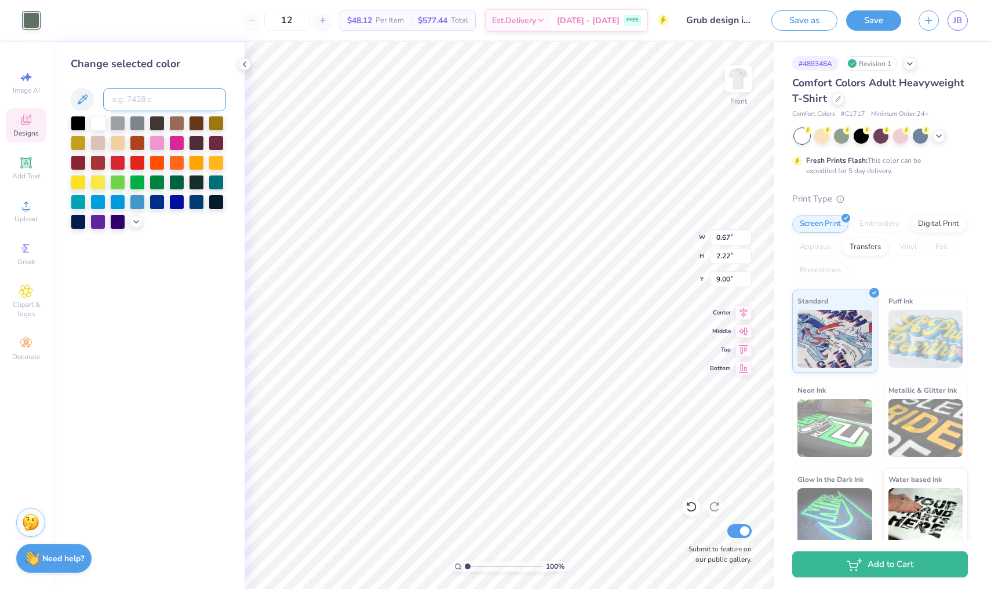
click at [138, 106] on input at bounding box center [164, 99] width 123 height 23
type input "348"
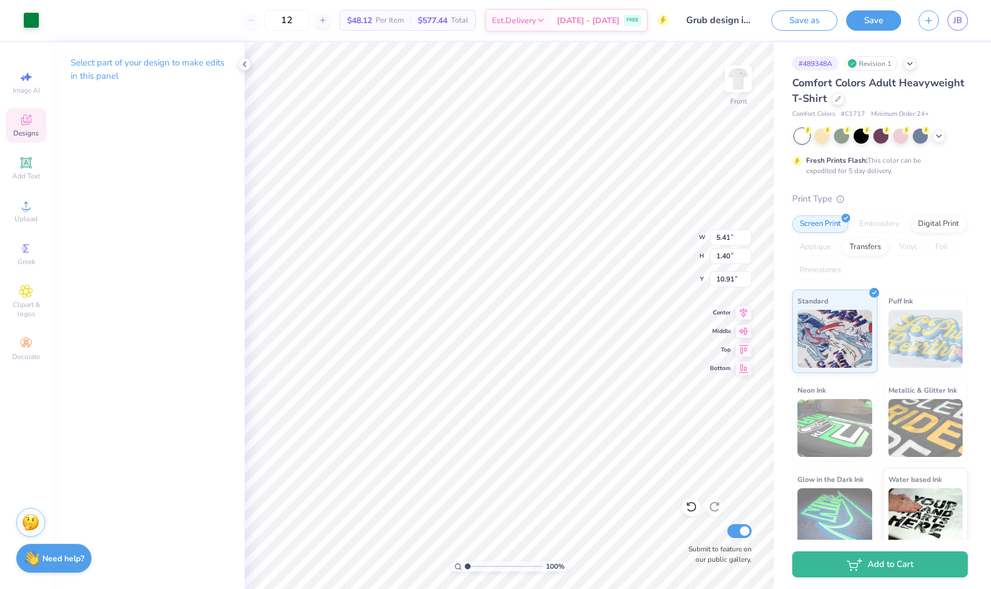
type input "3.52"
type input "0.91"
type input "11.02"
type input "4.51"
type input "1.16"
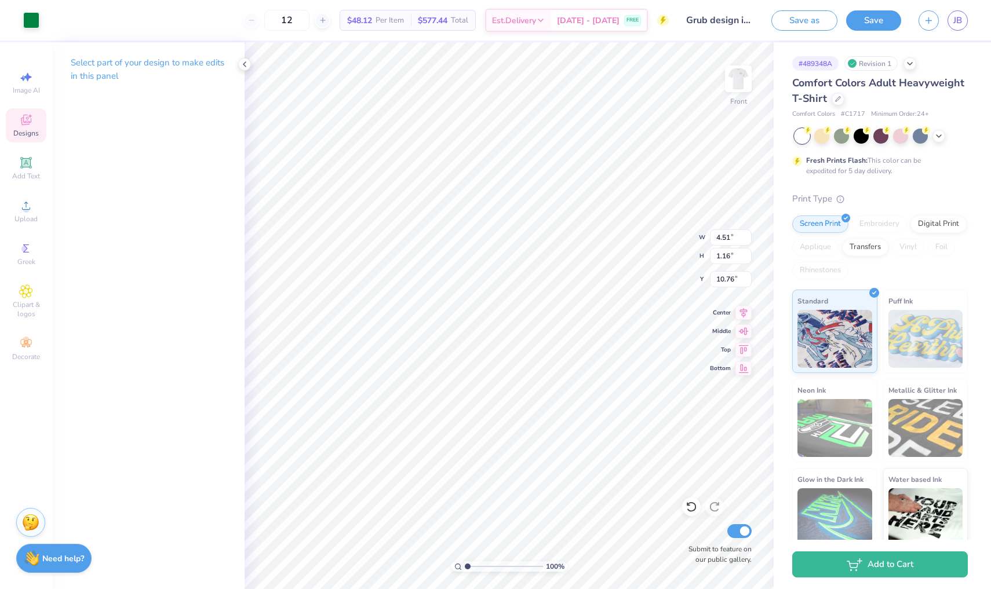
type input "11.03"
type input "11.22"
type input "4.95"
type input "1.28"
type input "11.22"
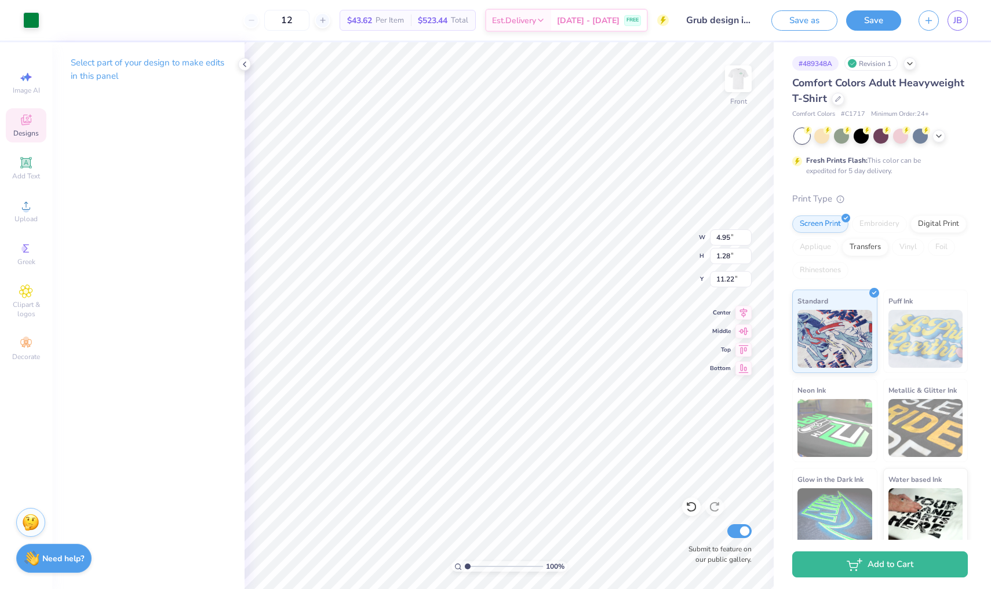
type input "11.29"
type input "11.09"
click at [243, 64] on icon at bounding box center [244, 64] width 9 height 9
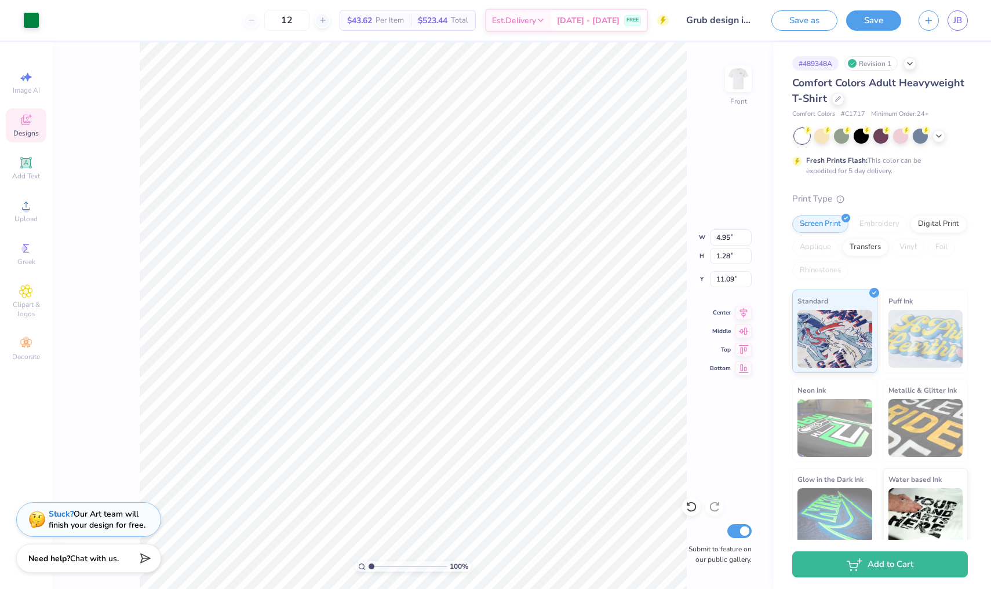
click at [32, 130] on span "Designs" at bounding box center [25, 133] width 25 height 9
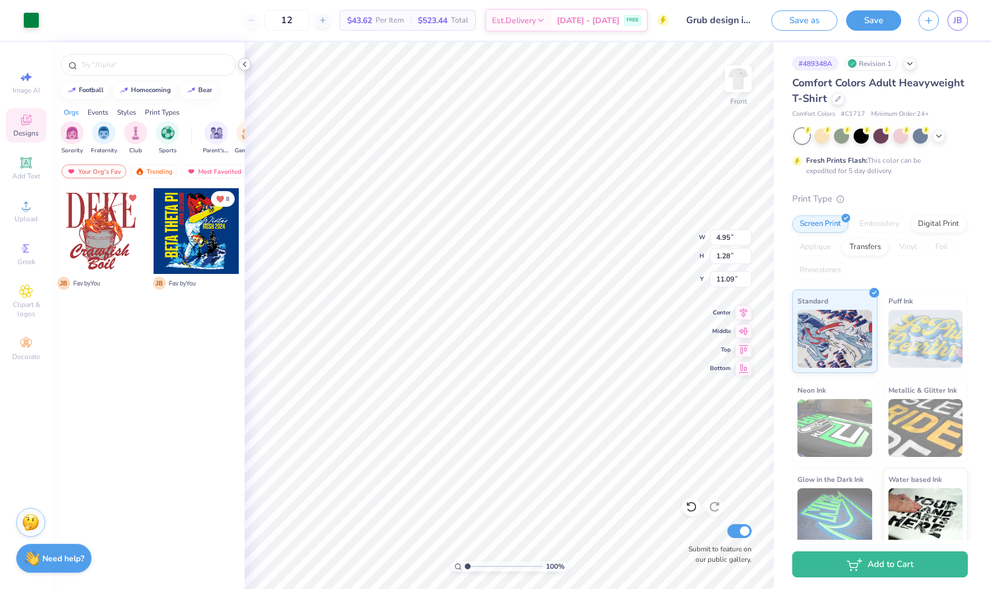
click at [243, 59] on div at bounding box center [244, 64] width 13 height 13
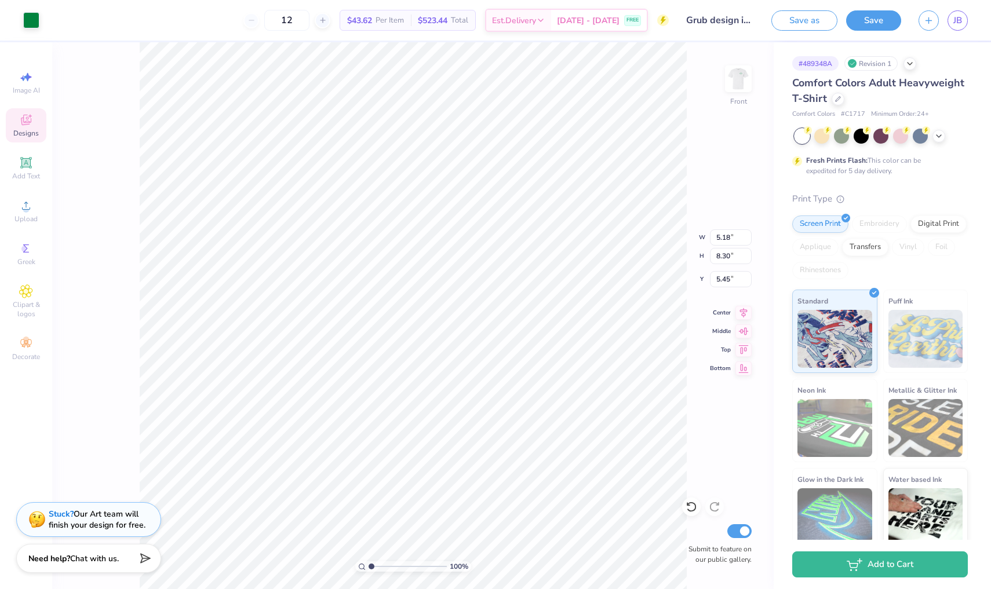
type input "1.90"
type input "2.25"
type input "6.75"
type input "5.18"
type input "8.30"
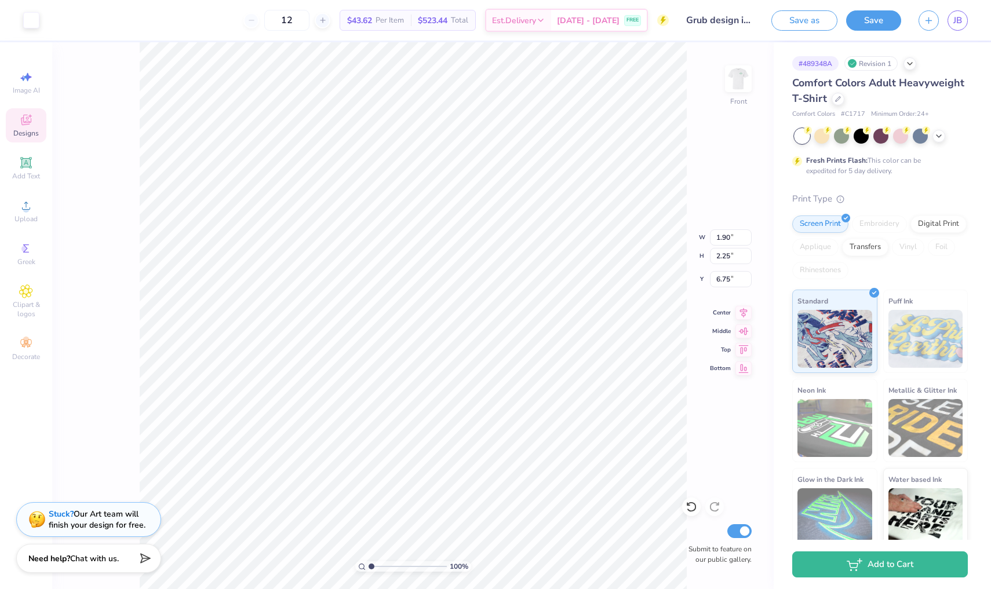
type input "5.45"
type input "16.89"
type input "11.29"
type input "11.22"
type input "11.09"
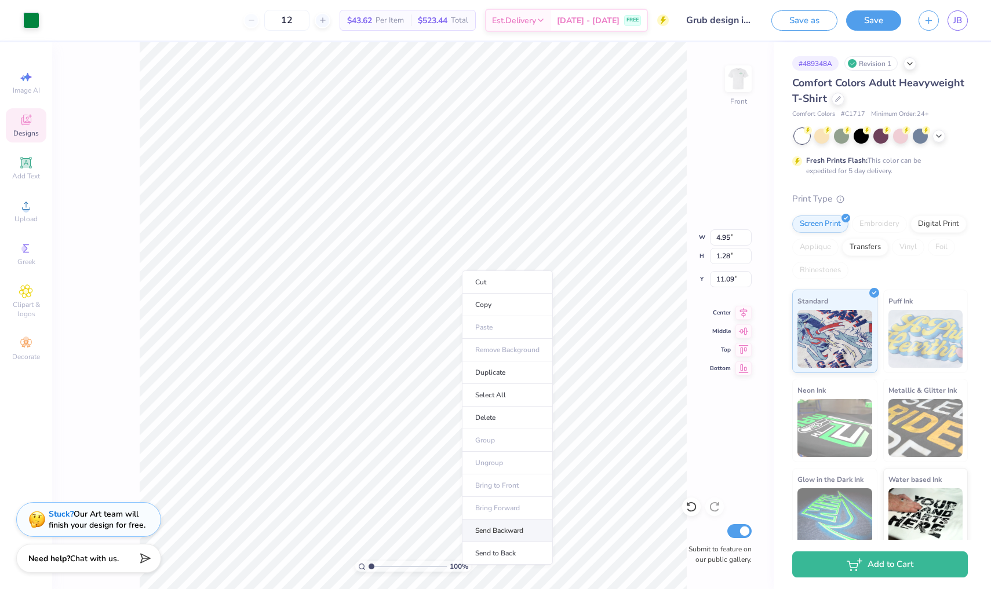
click at [514, 535] on li "Send Backward" at bounding box center [507, 531] width 91 height 23
click at [505, 549] on li "Send to Back" at bounding box center [506, 553] width 91 height 23
click at [740, 85] on img at bounding box center [738, 79] width 46 height 46
click at [739, 90] on img at bounding box center [738, 79] width 46 height 46
type input "20.33"
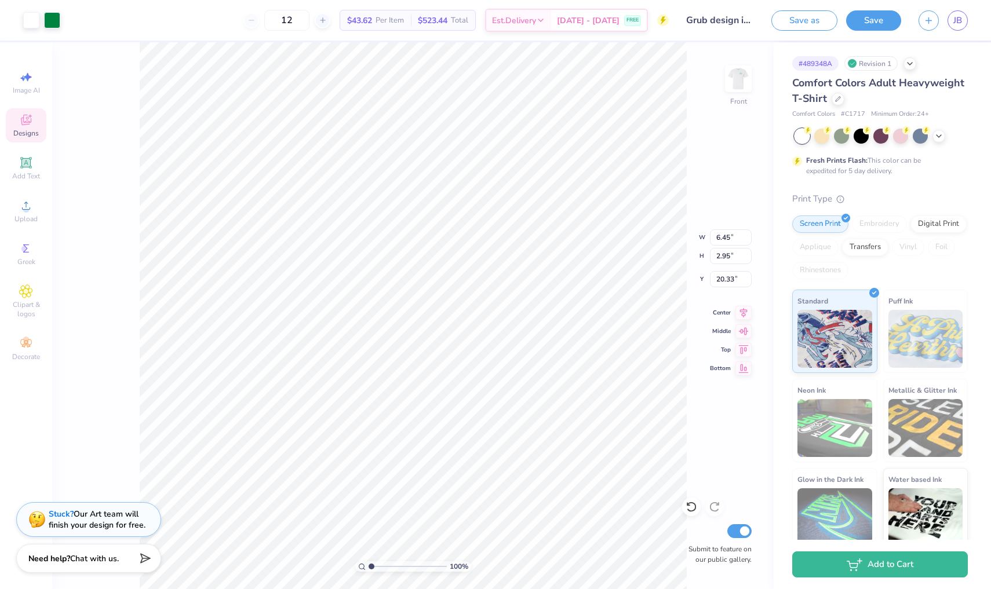
type input "12.28"
click at [733, 98] on div "Front" at bounding box center [738, 85] width 27 height 41
click at [736, 92] on img at bounding box center [738, 79] width 46 height 46
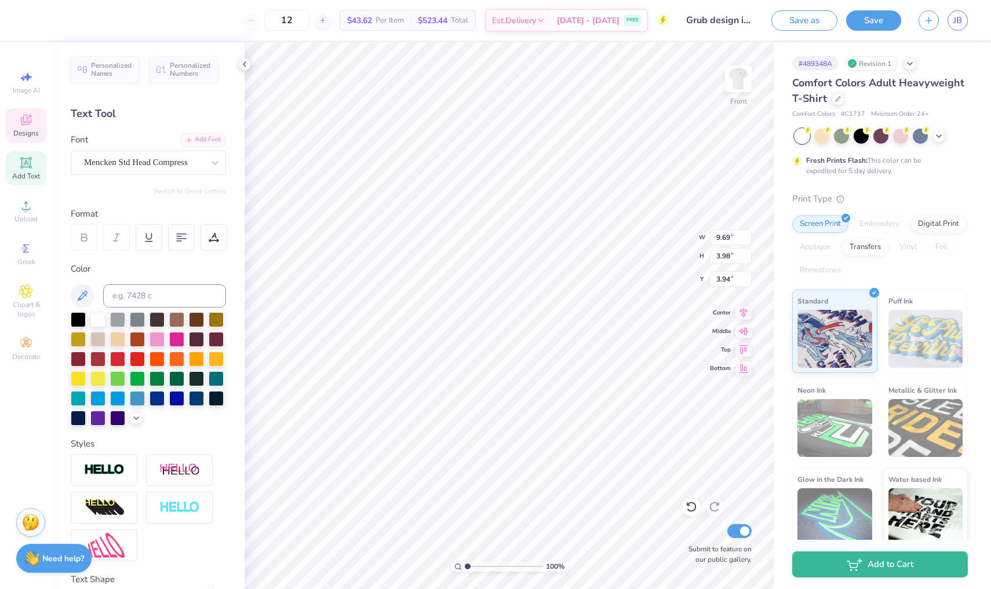
scroll to position [0, 0]
type textarea "G"
type textarea "MOONIES"
click at [736, 86] on img at bounding box center [738, 79] width 46 height 46
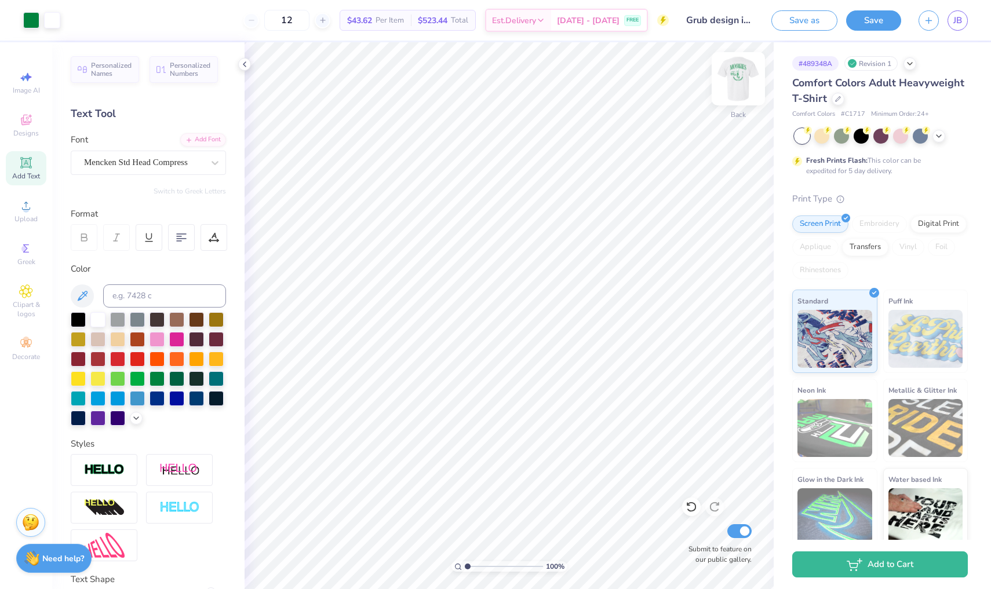
click at [734, 80] on img at bounding box center [738, 79] width 46 height 46
type textarea "M"
type textarea "GALAXY"
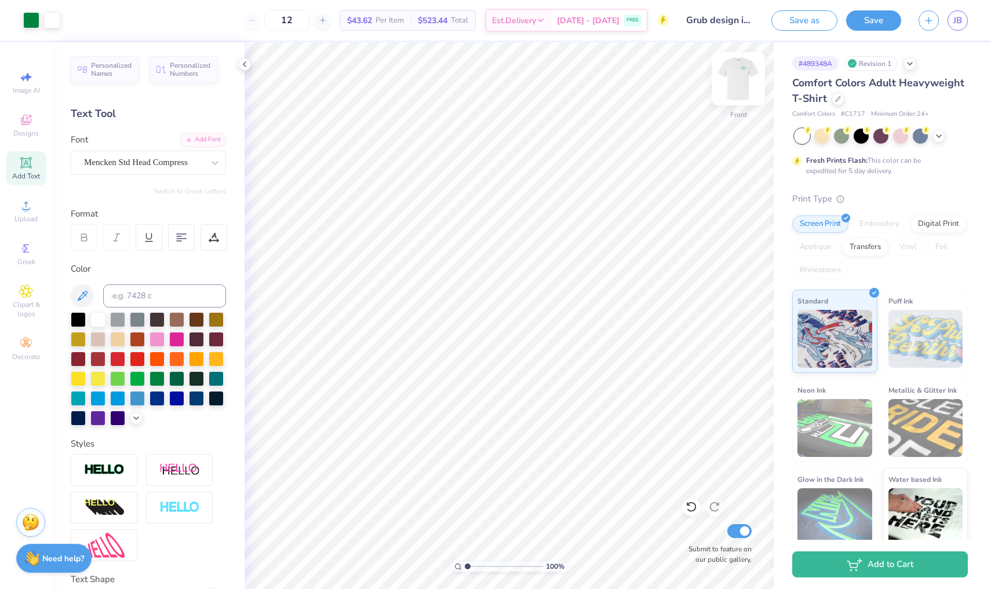
click at [726, 89] on div at bounding box center [737, 78] width 53 height 53
click at [742, 89] on img at bounding box center [738, 79] width 46 height 46
click at [742, 89] on img at bounding box center [737, 78] width 23 height 23
click at [747, 94] on img at bounding box center [738, 79] width 46 height 46
click at [735, 94] on img at bounding box center [738, 79] width 46 height 46
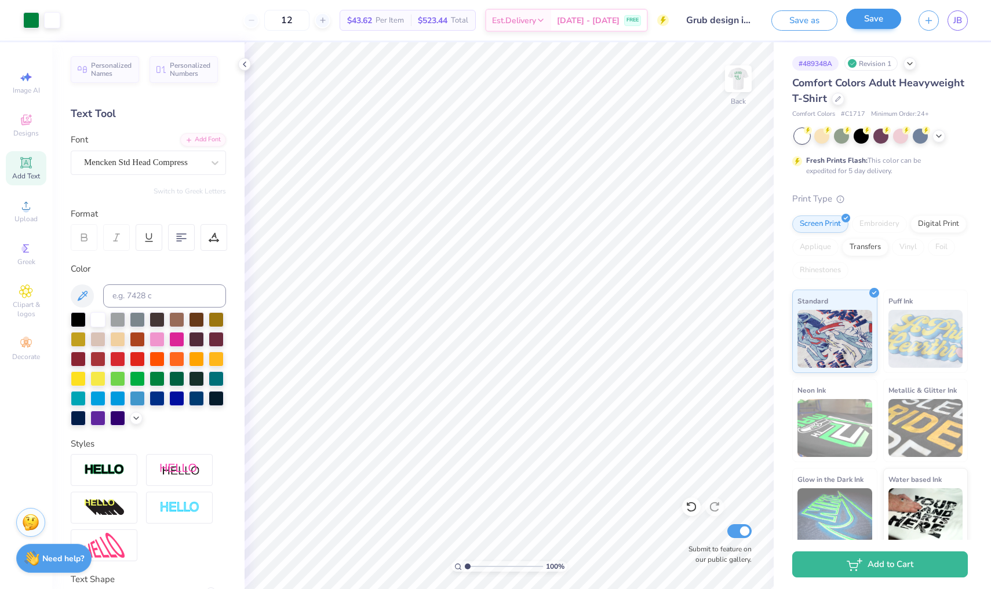
click at [863, 21] on button "Save" at bounding box center [873, 19] width 55 height 20
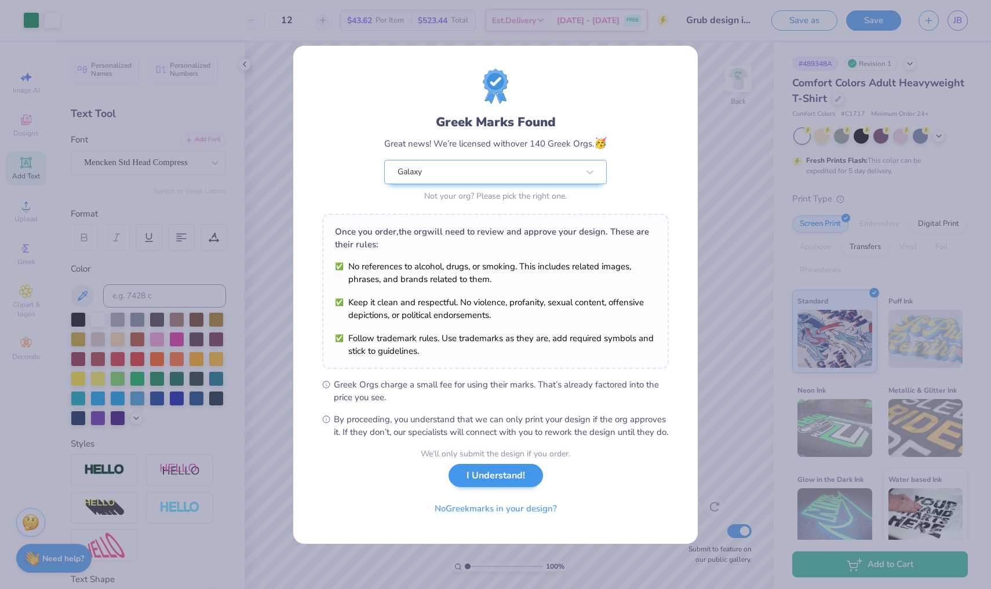
click at [503, 476] on button "I Understand!" at bounding box center [495, 476] width 94 height 24
